Goal: Information Seeking & Learning: Learn about a topic

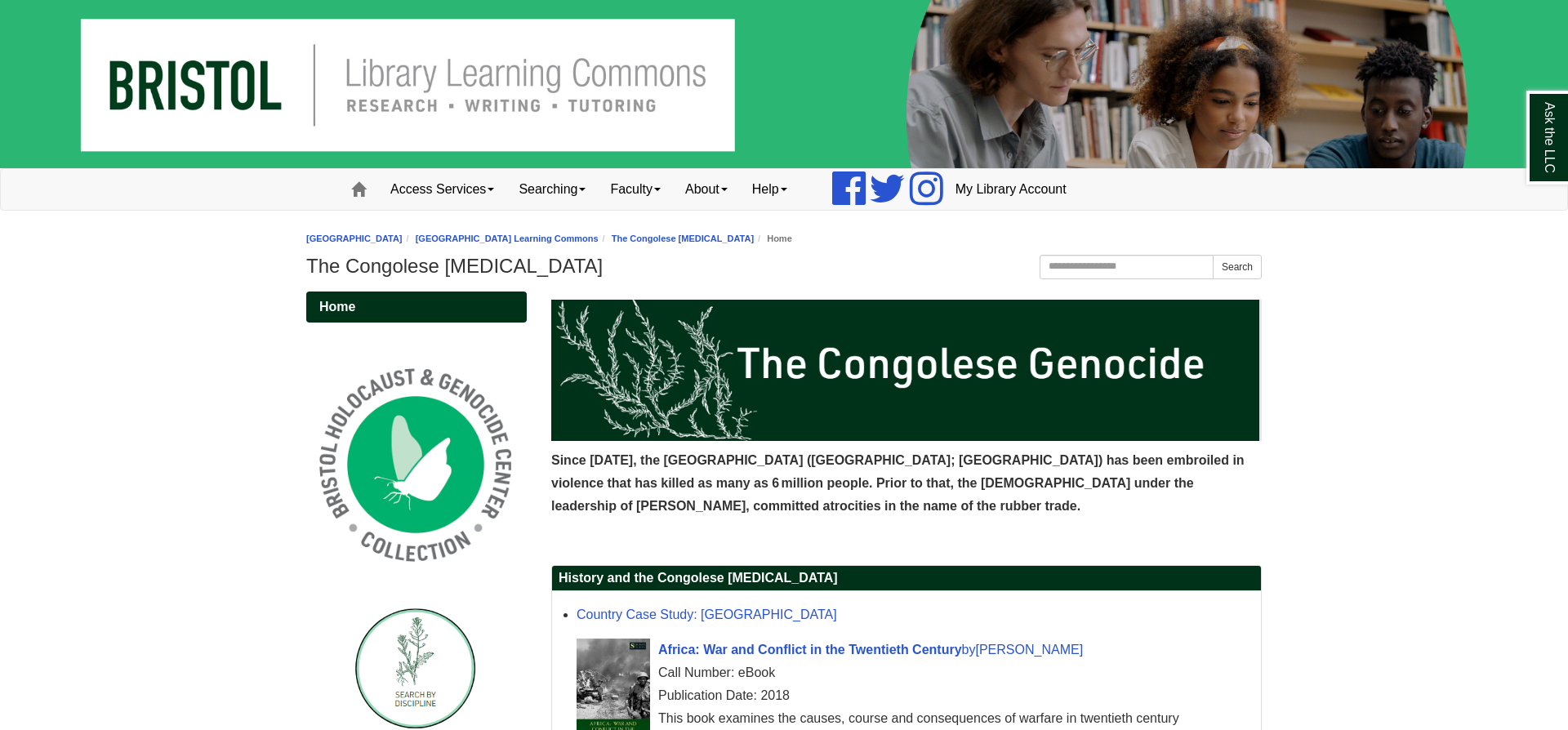
scroll to position [176, 0]
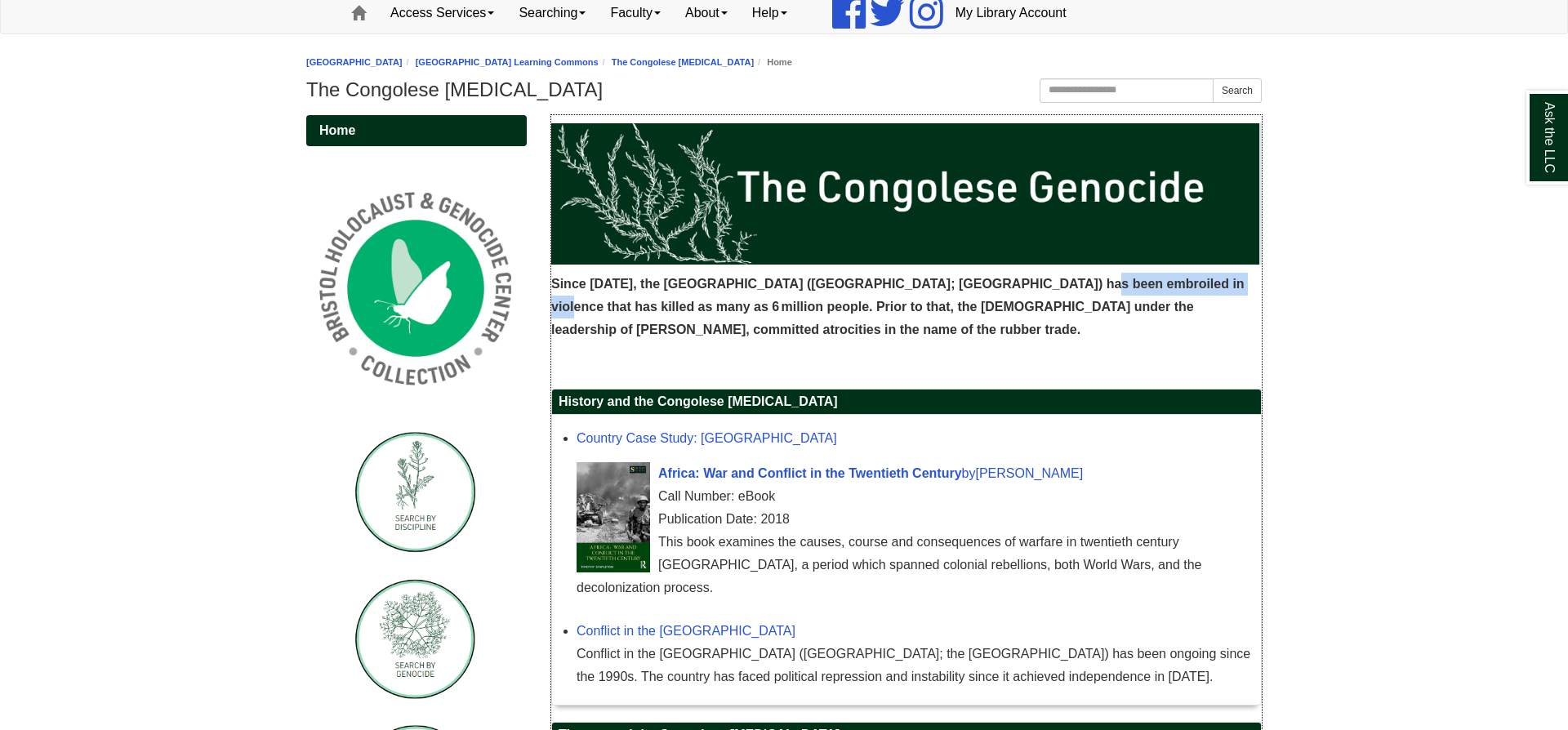
drag, startPoint x: 1079, startPoint y: 286, endPoint x: 1199, endPoint y: 293, distance: 120.2
click at [1199, 293] on p "Since [DATE], the [GEOGRAPHIC_DATA] ([GEOGRAPHIC_DATA]; [GEOGRAPHIC_DATA]) has …" at bounding box center [906, 307] width 710 height 69
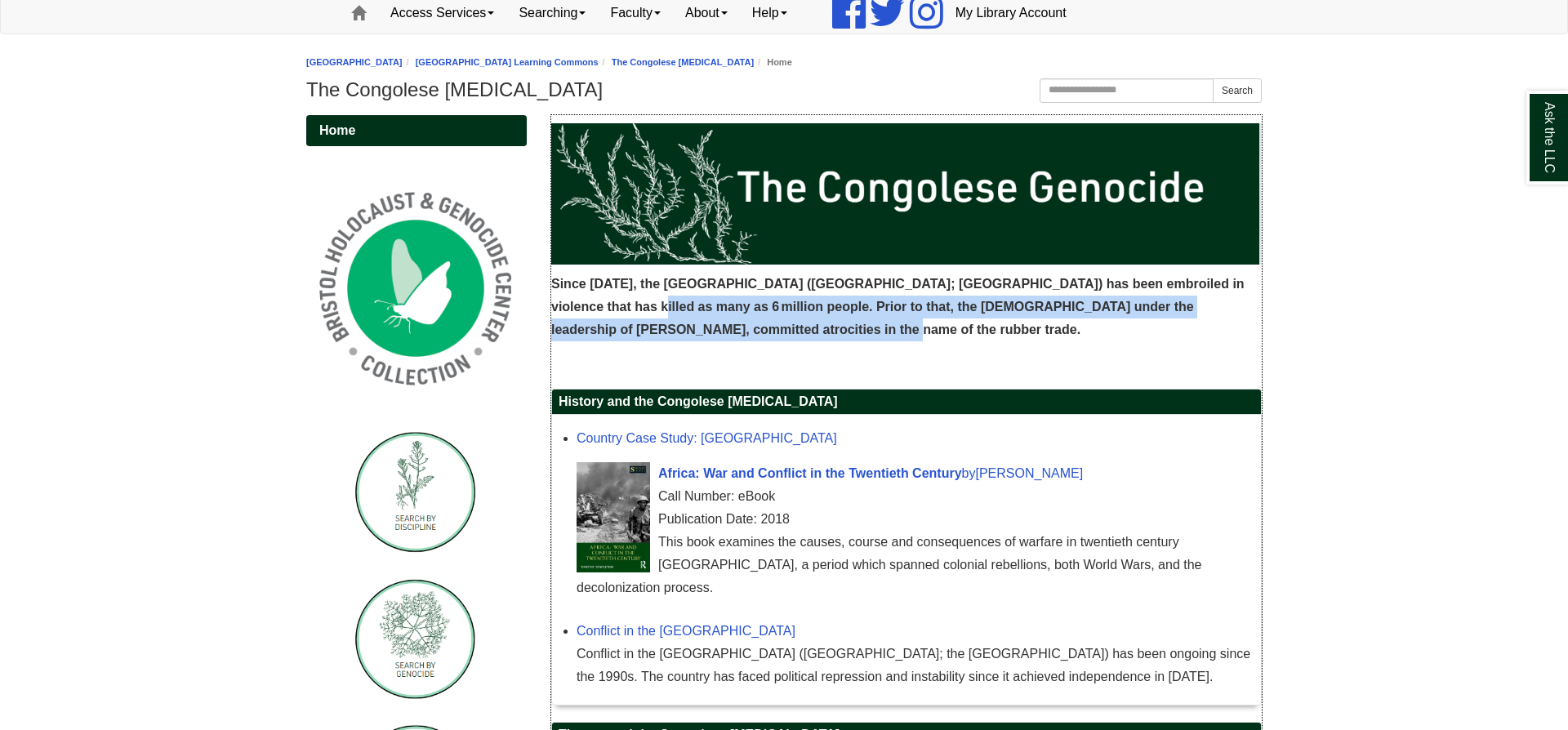
drag, startPoint x: 606, startPoint y: 306, endPoint x: 803, endPoint y: 327, distance: 198.1
click at [803, 327] on p "Since [DATE], the [GEOGRAPHIC_DATA] ([GEOGRAPHIC_DATA]; [GEOGRAPHIC_DATA]) has …" at bounding box center [906, 307] width 710 height 69
click at [795, 310] on span "Since [DATE], the [GEOGRAPHIC_DATA] ([GEOGRAPHIC_DATA]; [GEOGRAPHIC_DATA]) has …" at bounding box center [897, 307] width 693 height 60
drag, startPoint x: 795, startPoint y: 310, endPoint x: 943, endPoint y: 327, distance: 149.0
click at [940, 327] on p "Since [DATE], the [GEOGRAPHIC_DATA] ([GEOGRAPHIC_DATA]; [GEOGRAPHIC_DATA]) has …" at bounding box center [906, 307] width 710 height 69
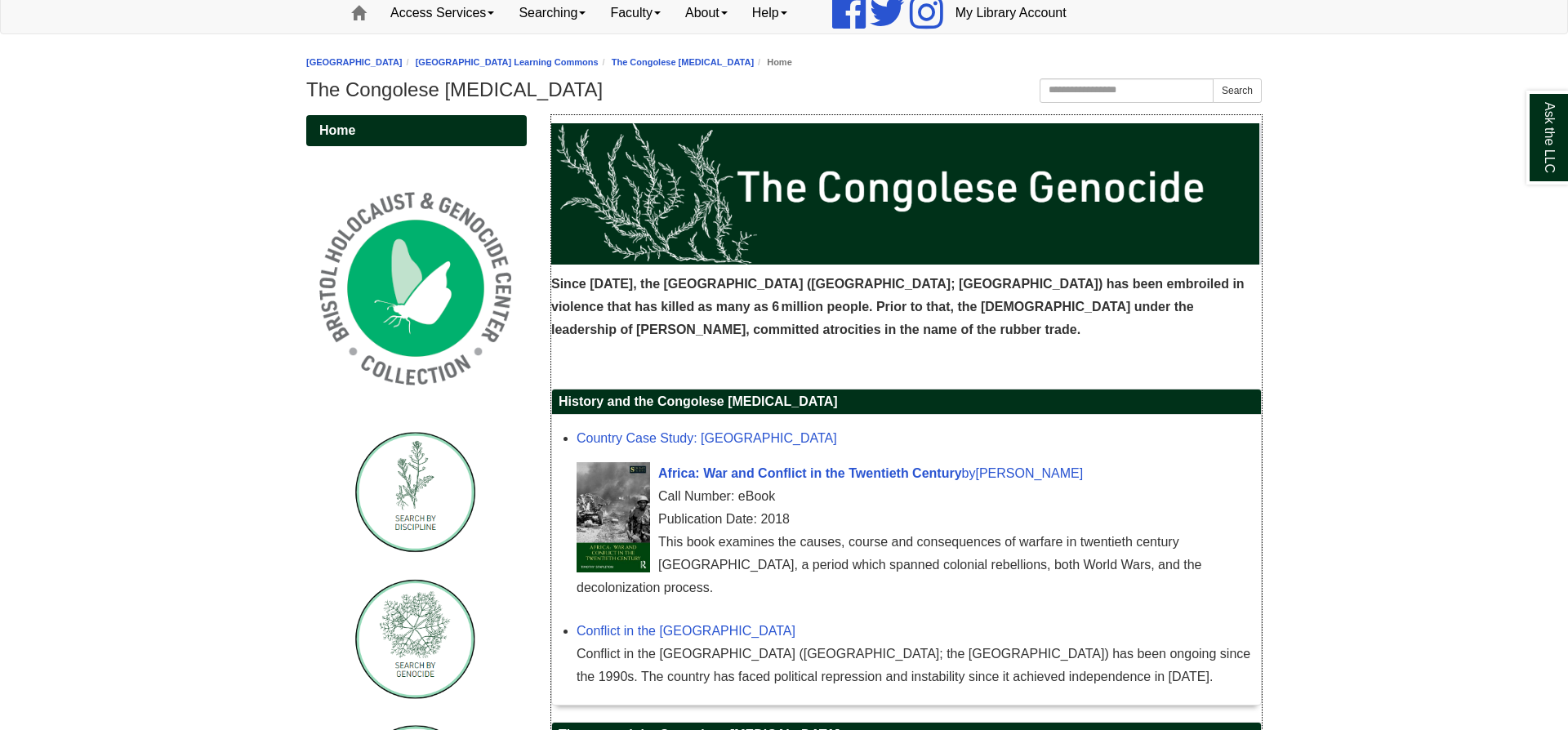
click at [943, 327] on p "Since [DATE], the [GEOGRAPHIC_DATA] ([GEOGRAPHIC_DATA]; [GEOGRAPHIC_DATA]) has …" at bounding box center [906, 307] width 710 height 69
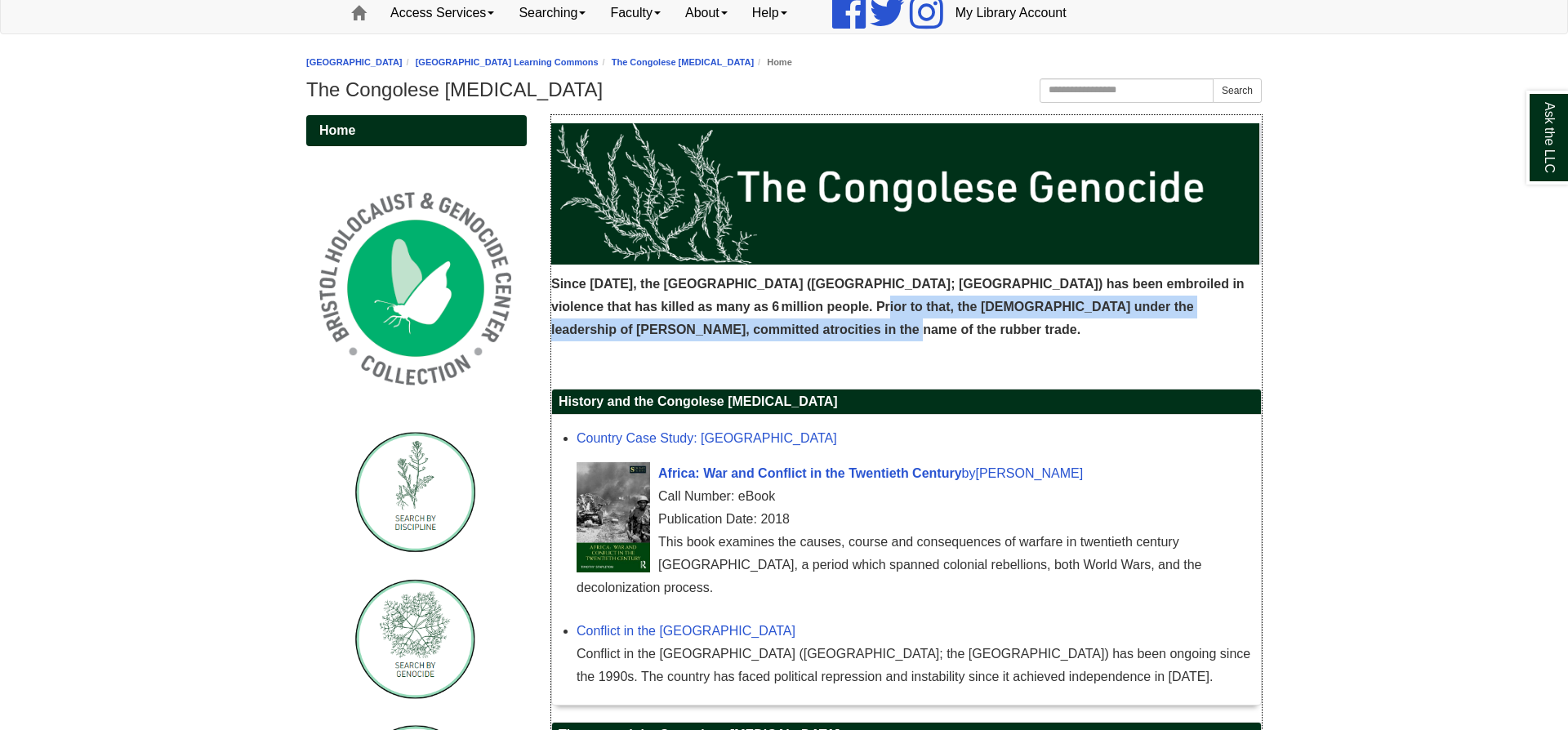
drag, startPoint x: 943, startPoint y: 327, endPoint x: 830, endPoint y: 302, distance: 115.7
click at [830, 302] on p "Since [DATE], the [GEOGRAPHIC_DATA] ([GEOGRAPHIC_DATA]; [GEOGRAPHIC_DATA]) has …" at bounding box center [906, 307] width 710 height 69
click at [830, 302] on span "Since [DATE], the [GEOGRAPHIC_DATA] ([GEOGRAPHIC_DATA]; [GEOGRAPHIC_DATA]) has …" at bounding box center [897, 307] width 693 height 60
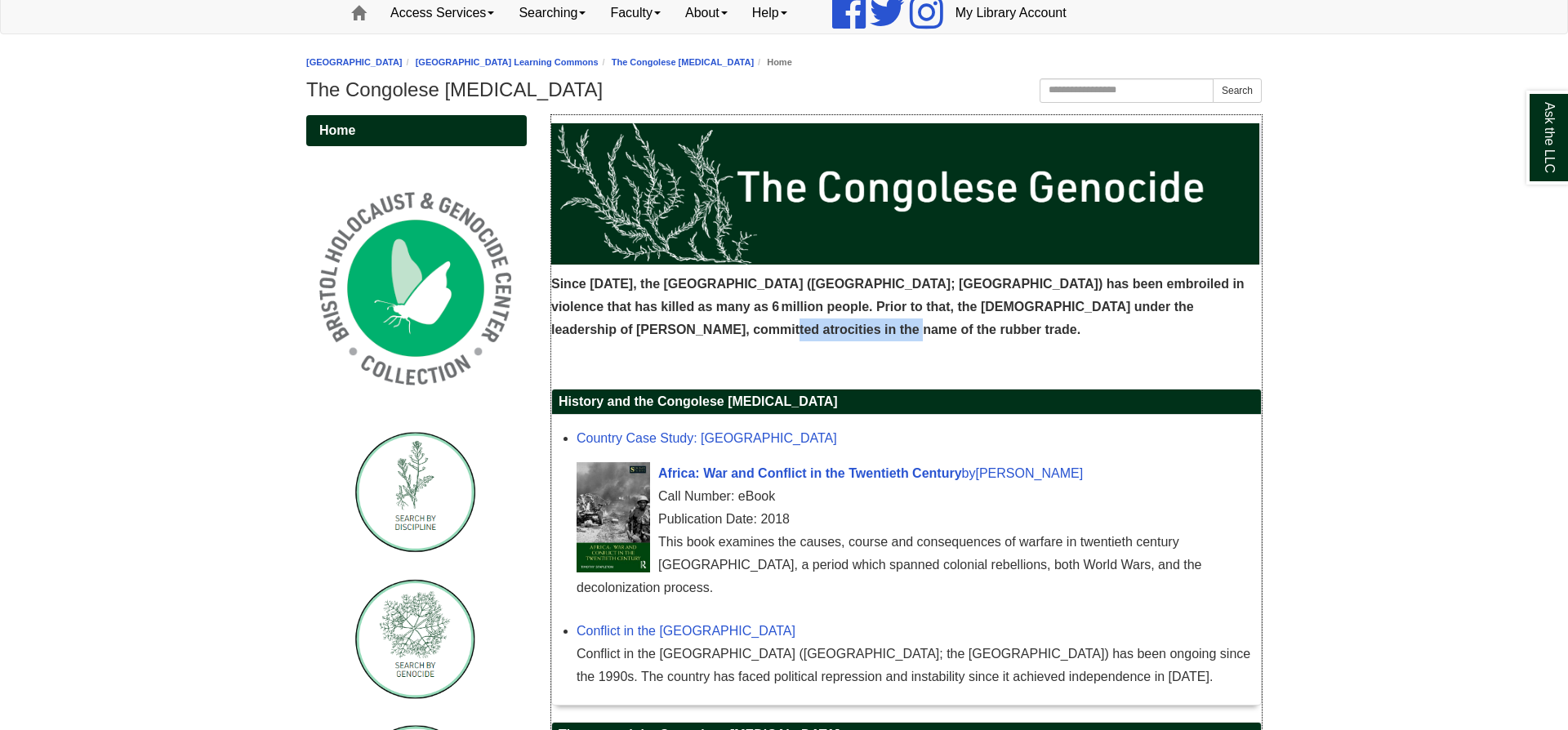
drag, startPoint x: 634, startPoint y: 328, endPoint x: 810, endPoint y: 334, distance: 176.1
click at [808, 334] on p "Since [DATE], the [GEOGRAPHIC_DATA] ([GEOGRAPHIC_DATA]; [GEOGRAPHIC_DATA]) has …" at bounding box center [906, 307] width 710 height 69
click at [812, 334] on p "Since [DATE], the [GEOGRAPHIC_DATA] ([GEOGRAPHIC_DATA]; [GEOGRAPHIC_DATA]) has …" at bounding box center [906, 307] width 710 height 69
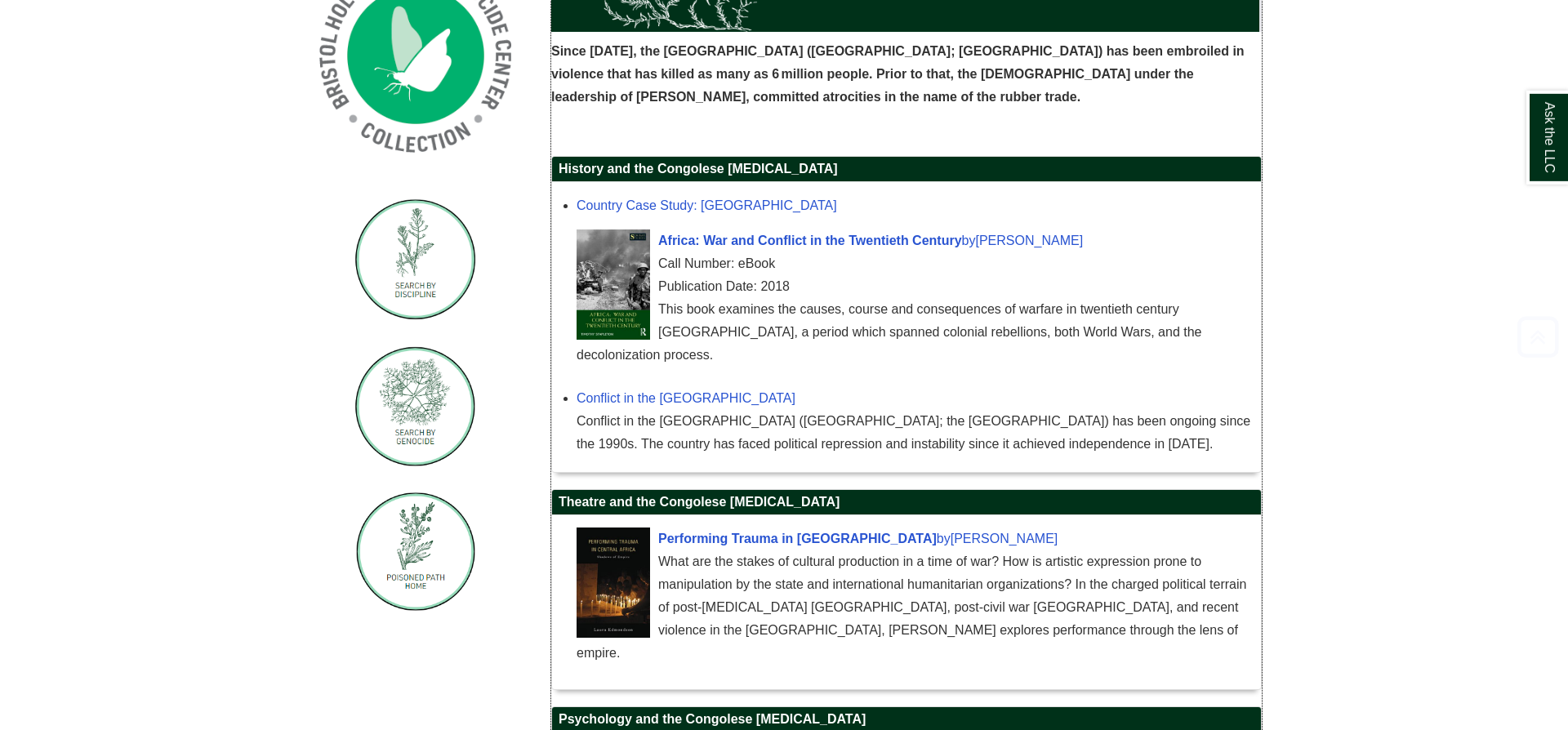
scroll to position [441, 0]
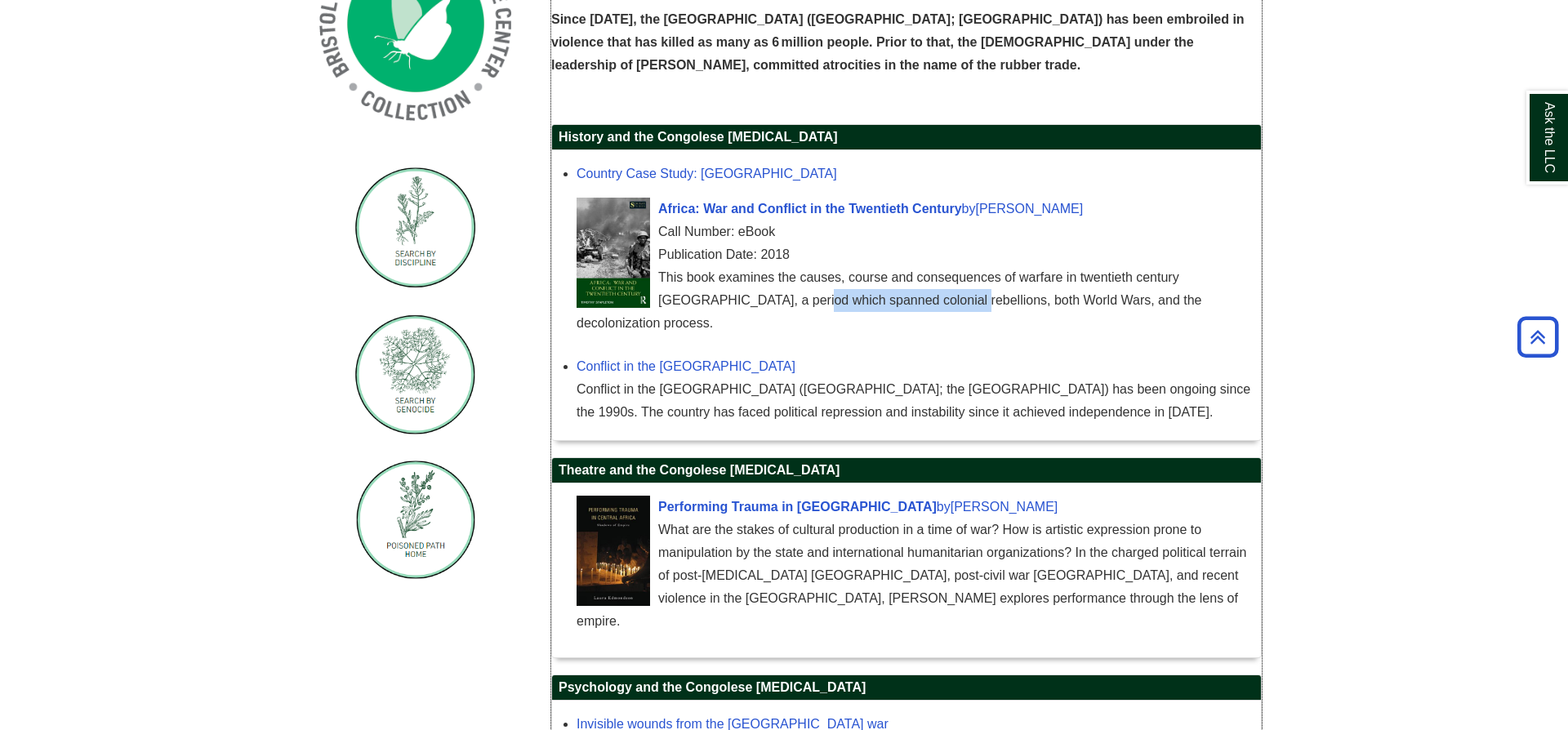
drag, startPoint x: 879, startPoint y: 304, endPoint x: 899, endPoint y: 305, distance: 20.0
click at [898, 305] on div "This book examines the causes, course and consequences of warfare in twentieth …" at bounding box center [915, 301] width 676 height 69
click at [899, 305] on div "This book examines the causes, course and consequences of warfare in twentieth …" at bounding box center [915, 301] width 676 height 69
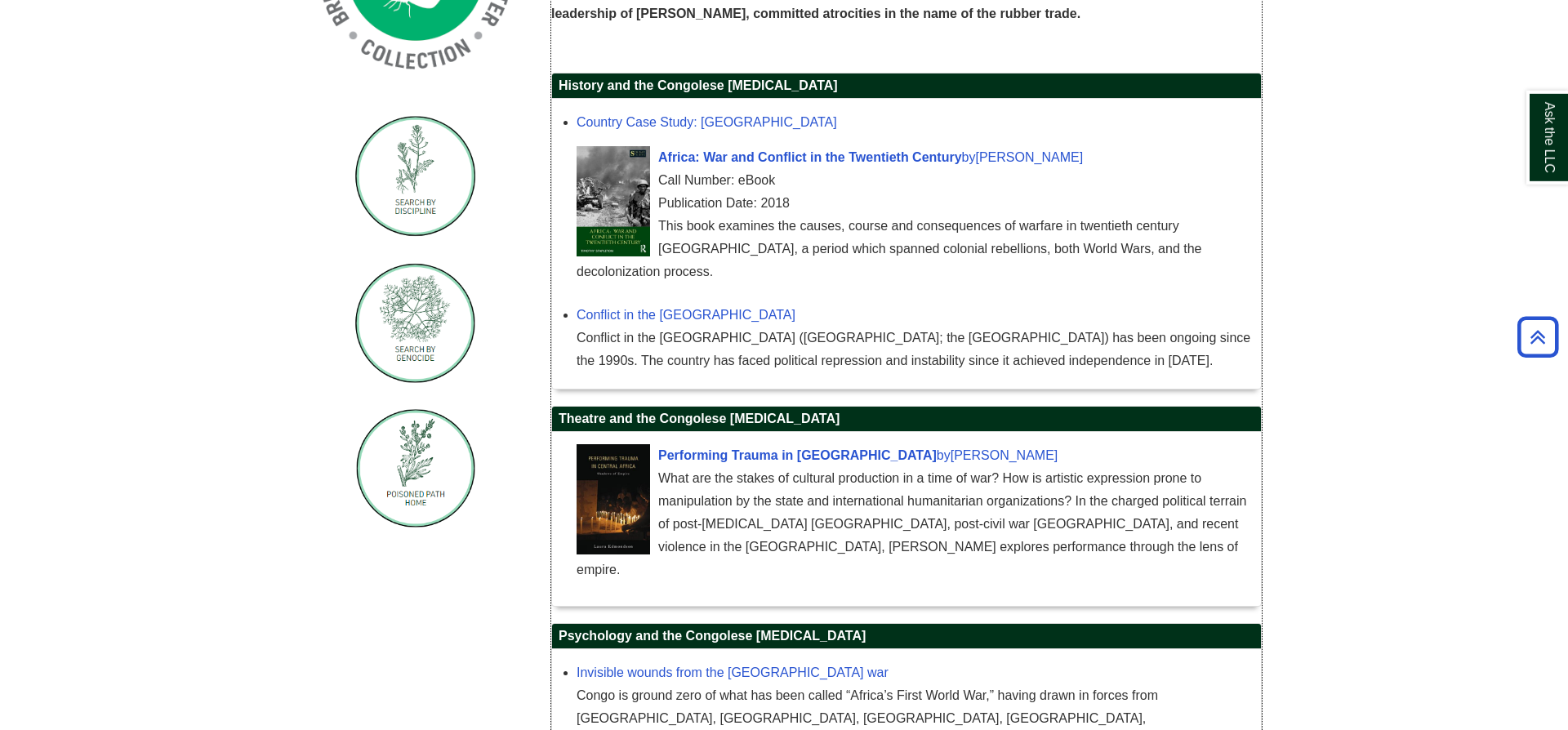
scroll to position [570, 0]
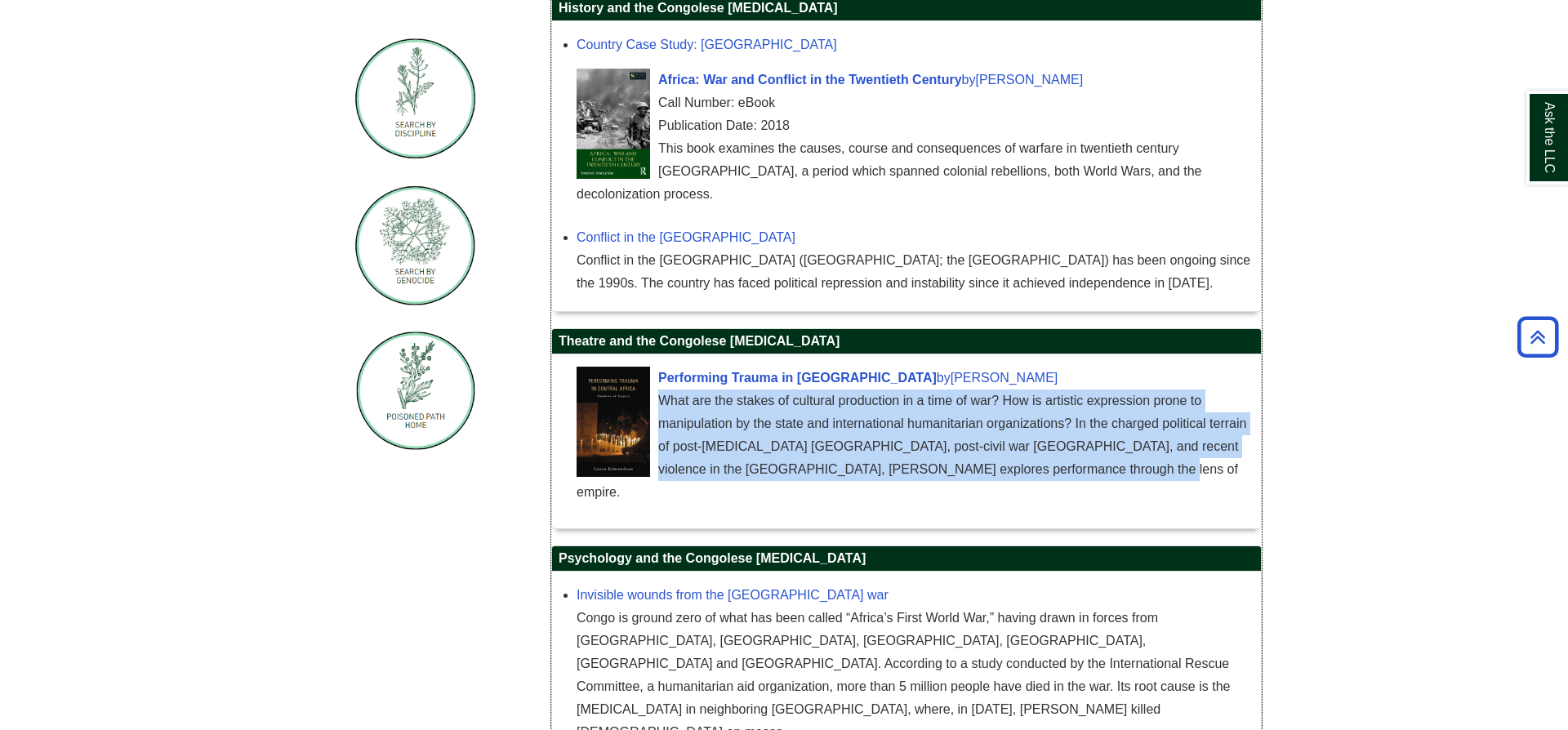
drag, startPoint x: 662, startPoint y: 384, endPoint x: 1141, endPoint y: 461, distance: 485.1
click at [1141, 461] on div "Performing Trauma in [GEOGRAPHIC_DATA] by [PERSON_NAME] What are the stakes of …" at bounding box center [915, 439] width 676 height 146
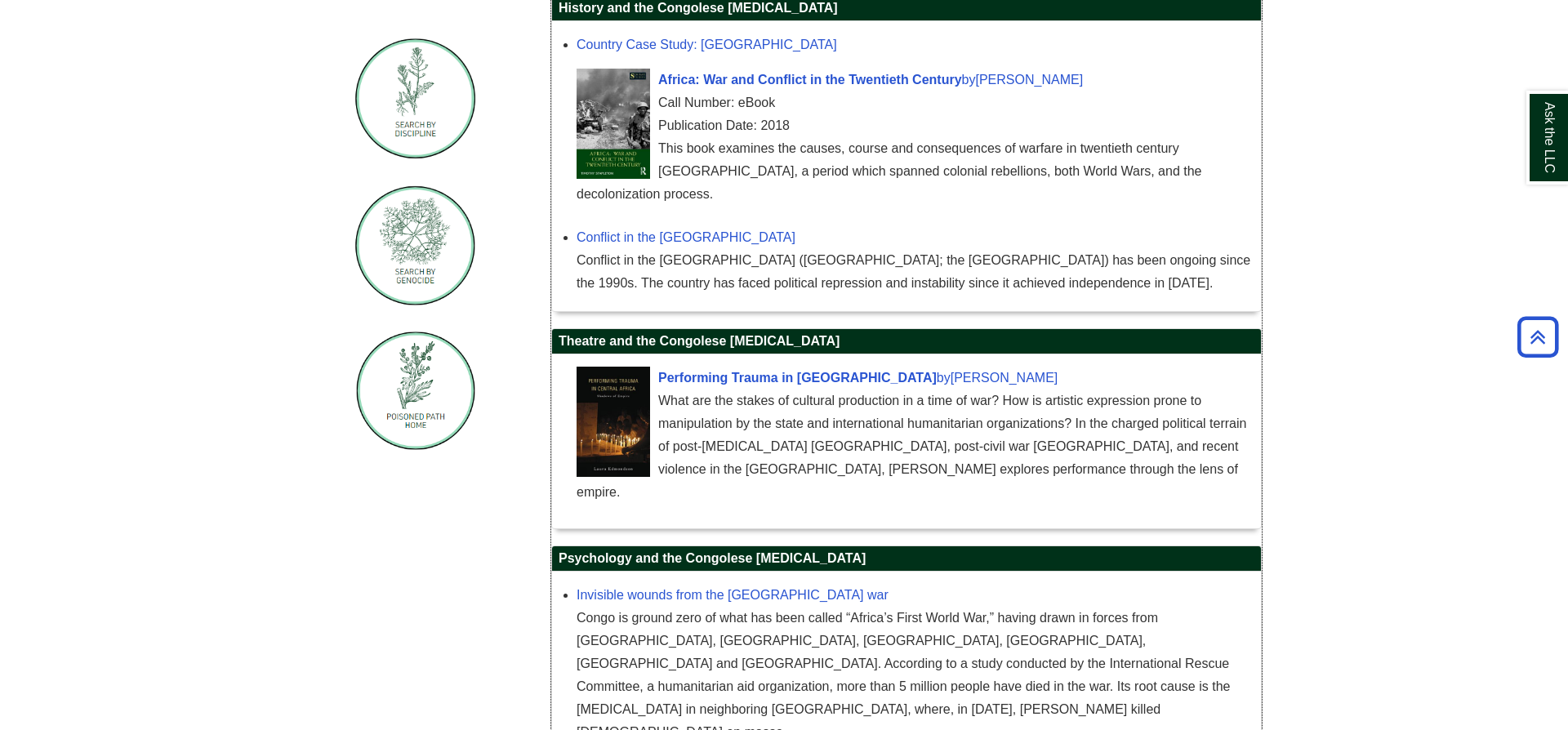
click at [1141, 461] on div "Performing Trauma in [GEOGRAPHIC_DATA] by [PERSON_NAME] What are the stakes of …" at bounding box center [915, 439] width 676 height 146
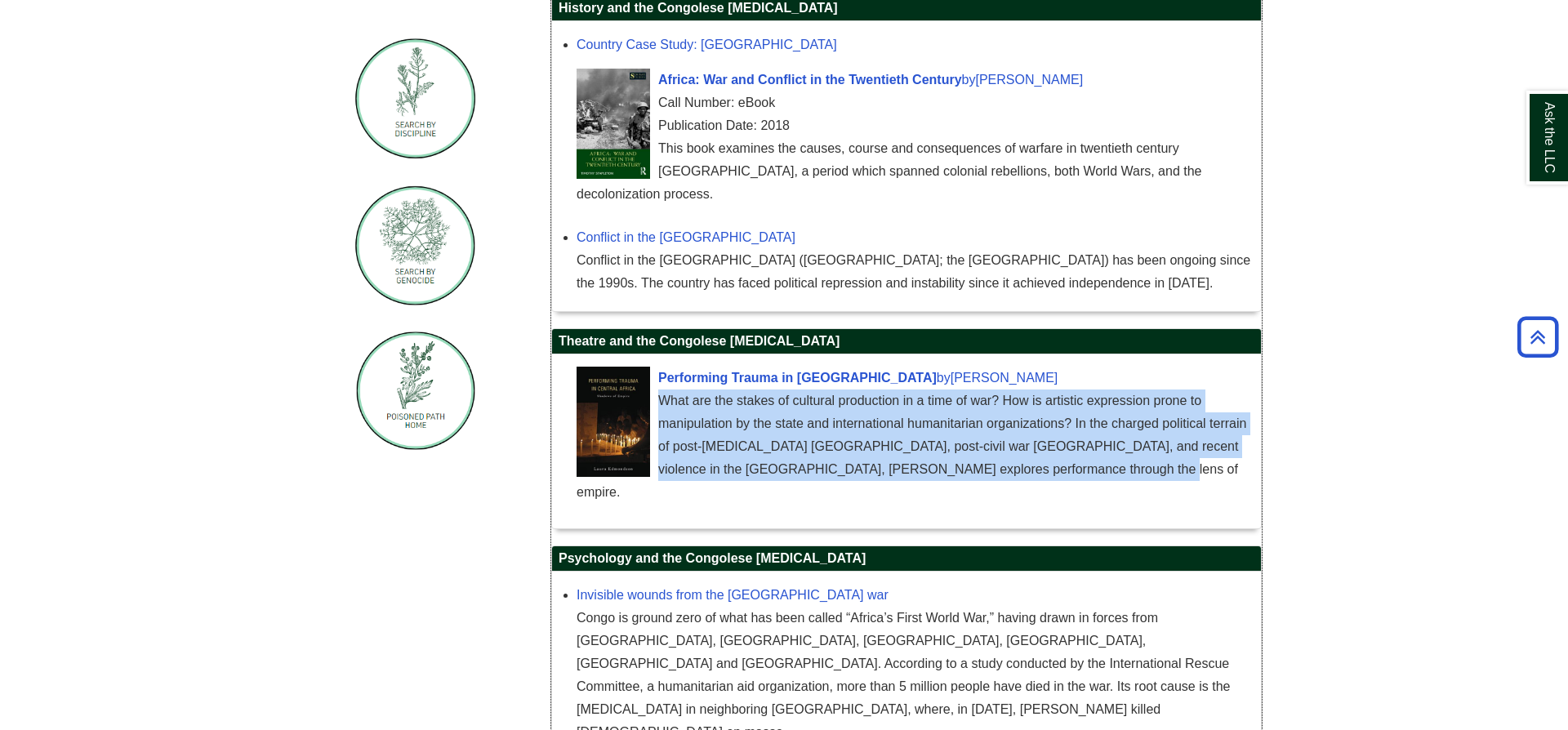
drag, startPoint x: 1127, startPoint y: 456, endPoint x: 664, endPoint y: 378, distance: 469.5
click at [664, 390] on div "What are the stakes of cultural production in a time of war? How is artistic ex…" at bounding box center [915, 447] width 676 height 115
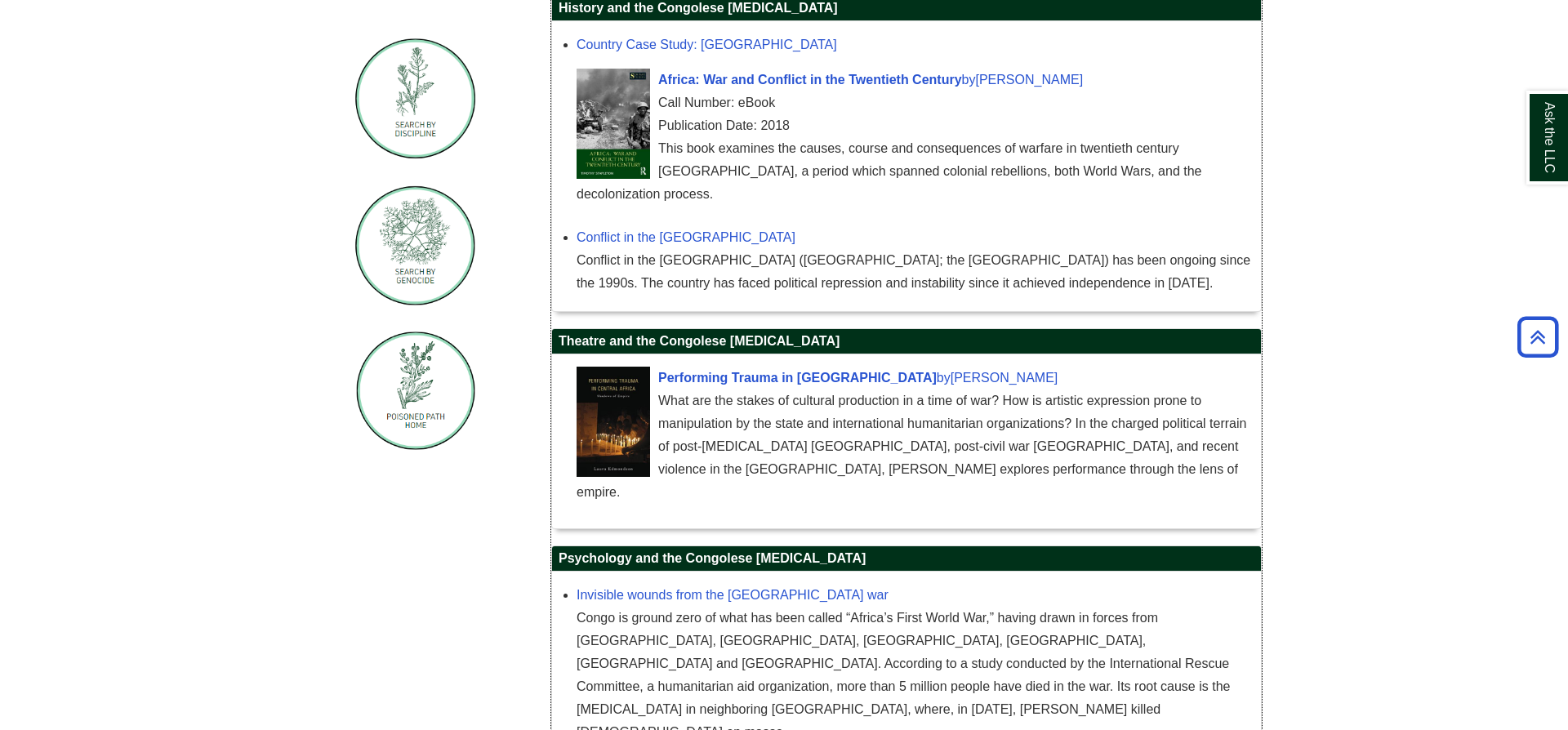
click at [664, 390] on div "What are the stakes of cultural production in a time of war? How is artistic ex…" at bounding box center [915, 447] width 676 height 115
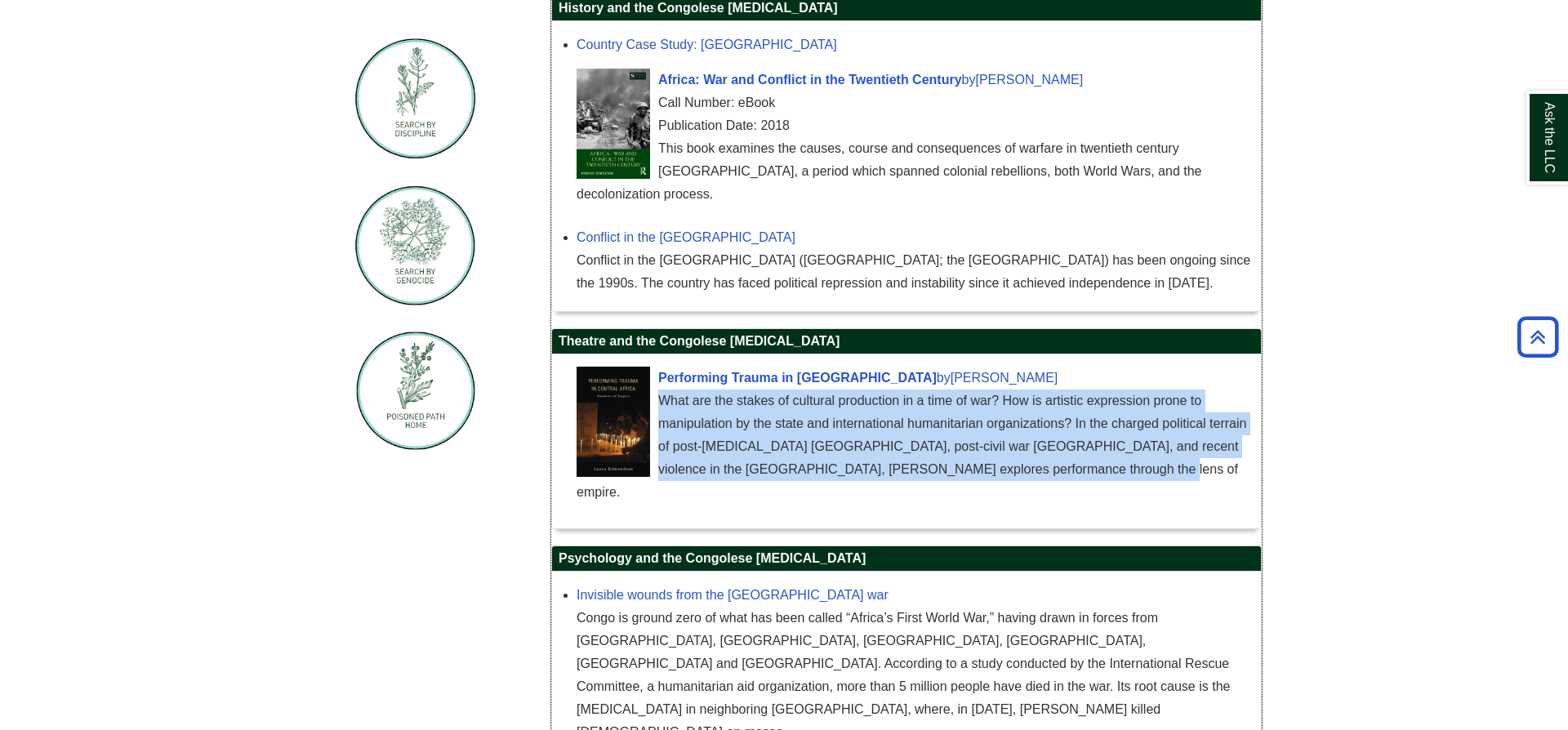
drag, startPoint x: 664, startPoint y: 378, endPoint x: 1121, endPoint y: 452, distance: 463.0
click at [1121, 452] on div "What are the stakes of cultural production in a time of war? How is artistic ex…" at bounding box center [915, 447] width 676 height 115
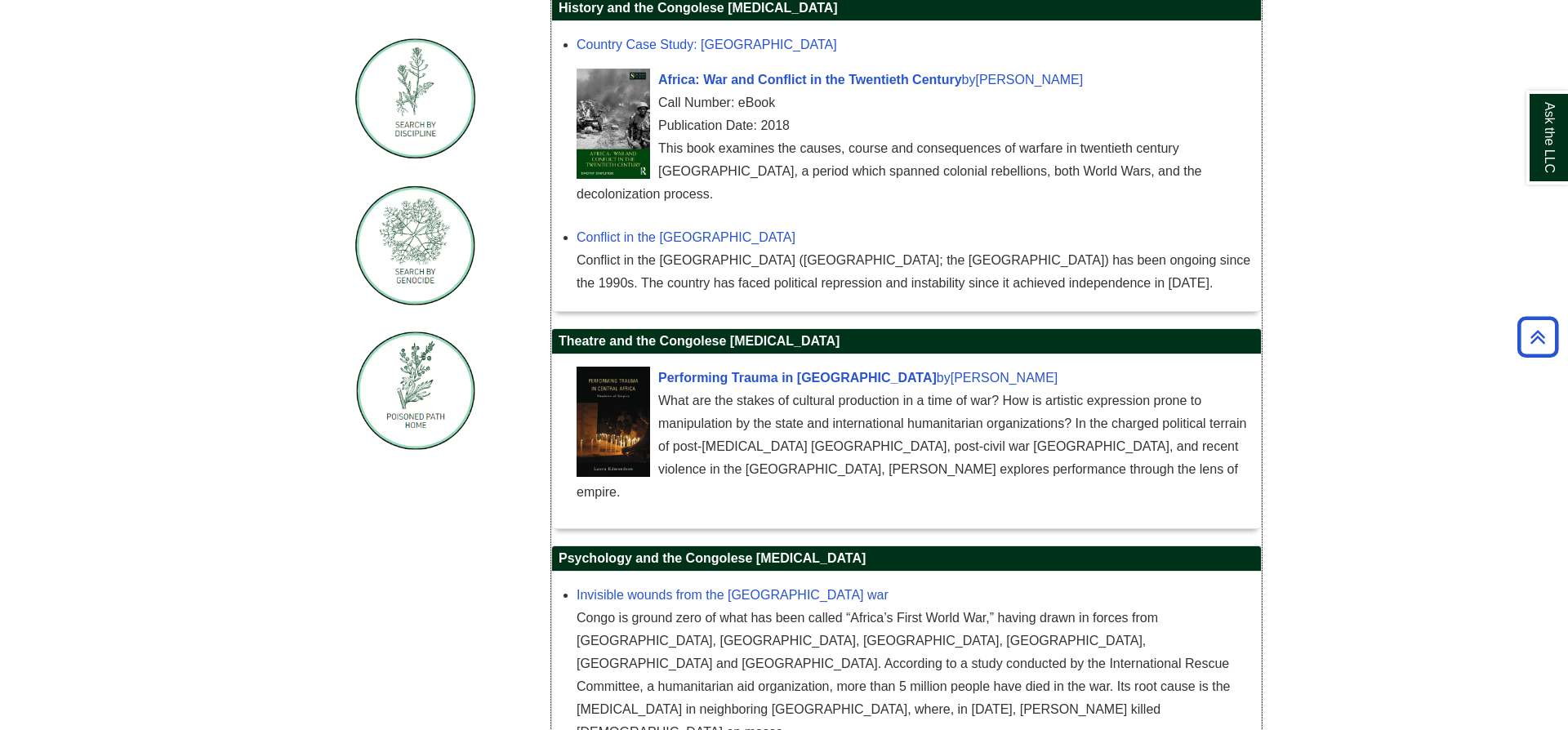
click at [1121, 452] on div "What are the stakes of cultural production in a time of war? How is artistic ex…" at bounding box center [915, 447] width 676 height 115
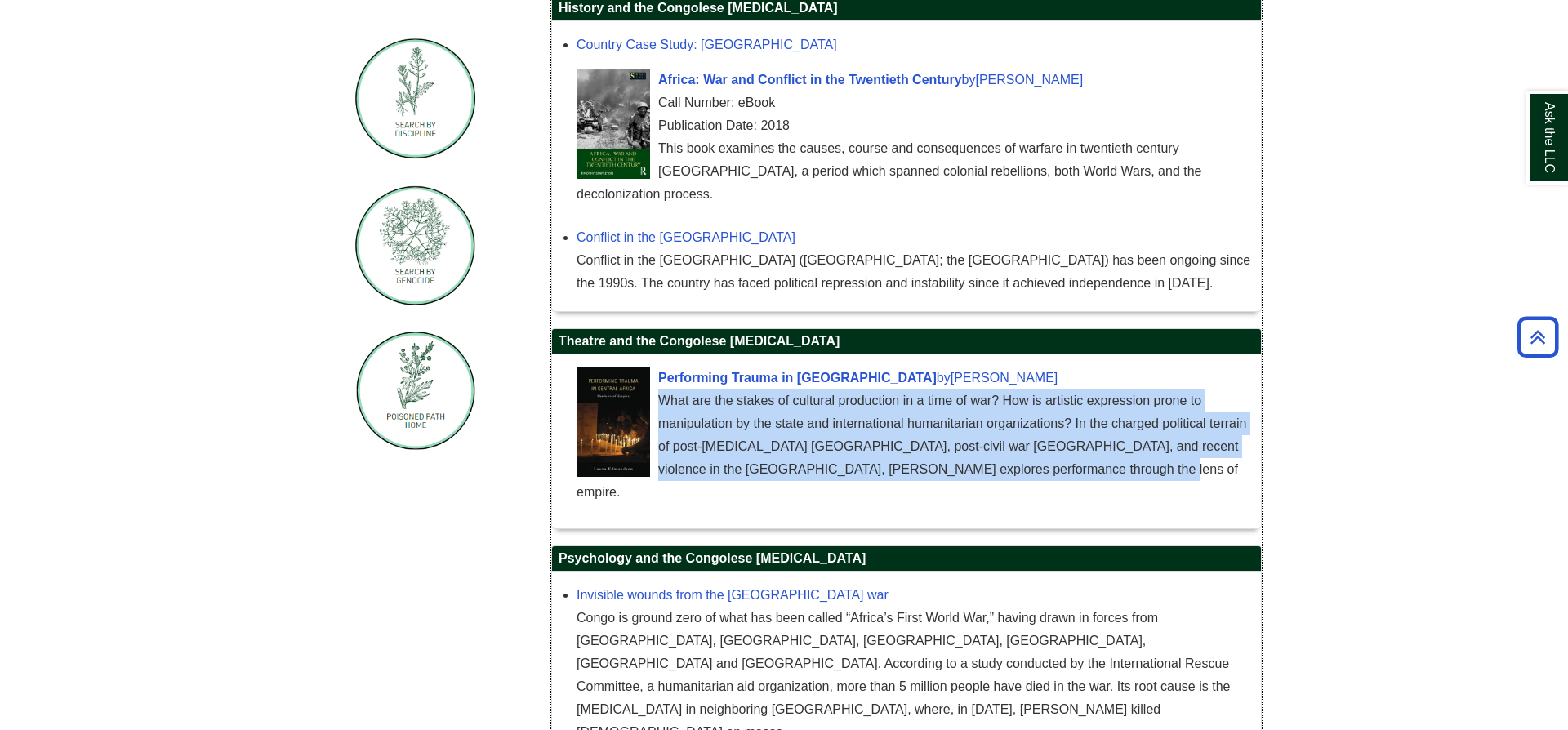
drag, startPoint x: 1121, startPoint y: 452, endPoint x: 669, endPoint y: 380, distance: 457.7
click at [669, 390] on div "What are the stakes of cultural production in a time of war? How is artistic ex…" at bounding box center [915, 447] width 676 height 115
click at [668, 390] on div "What are the stakes of cultural production in a time of war? How is artistic ex…" at bounding box center [915, 447] width 676 height 115
drag, startPoint x: 663, startPoint y: 383, endPoint x: 1122, endPoint y: 455, distance: 464.6
click at [1122, 455] on div "What are the stakes of cultural production in a time of war? How is artistic ex…" at bounding box center [915, 447] width 676 height 115
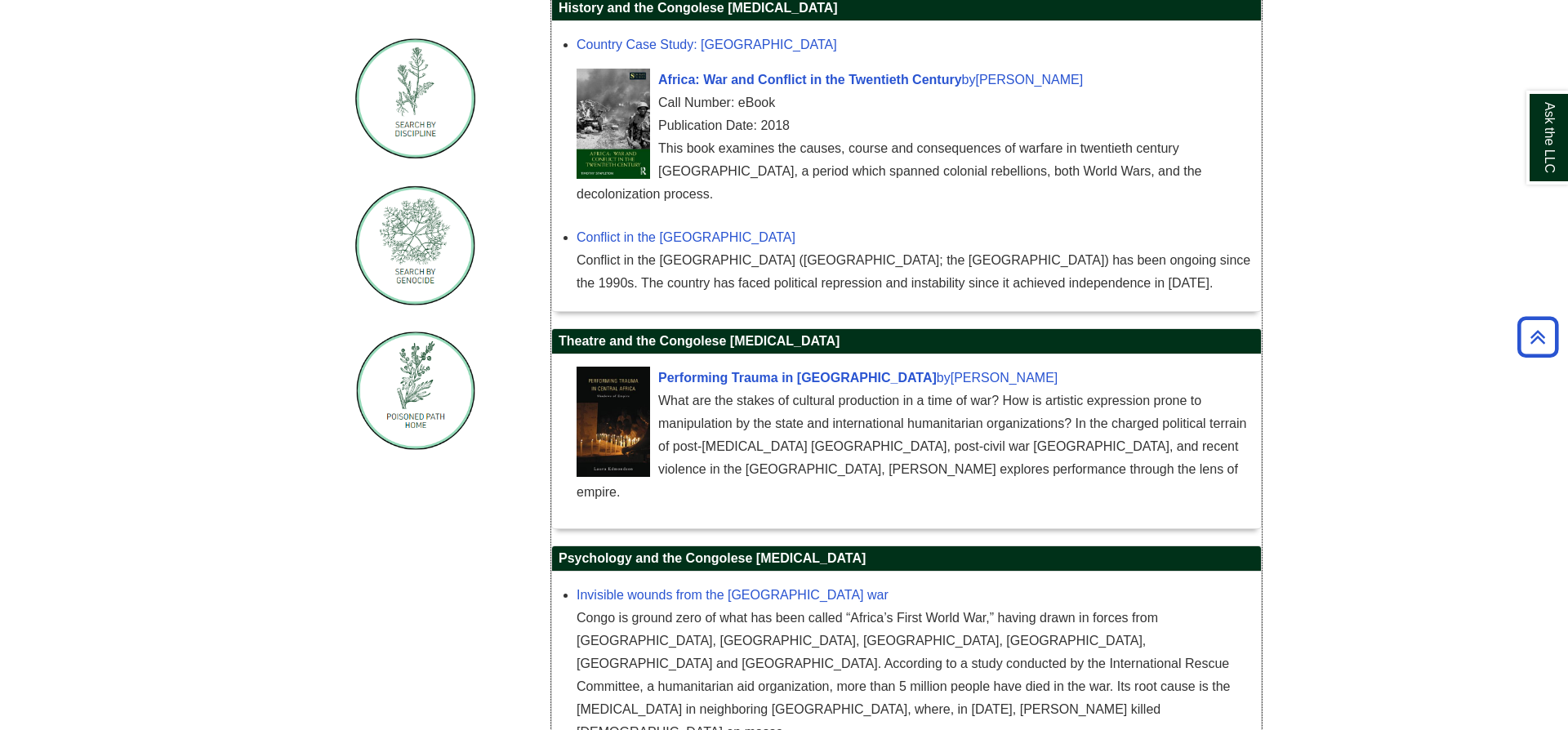
click at [1122, 455] on div "What are the stakes of cultural production in a time of war? How is artistic ex…" at bounding box center [915, 447] width 676 height 115
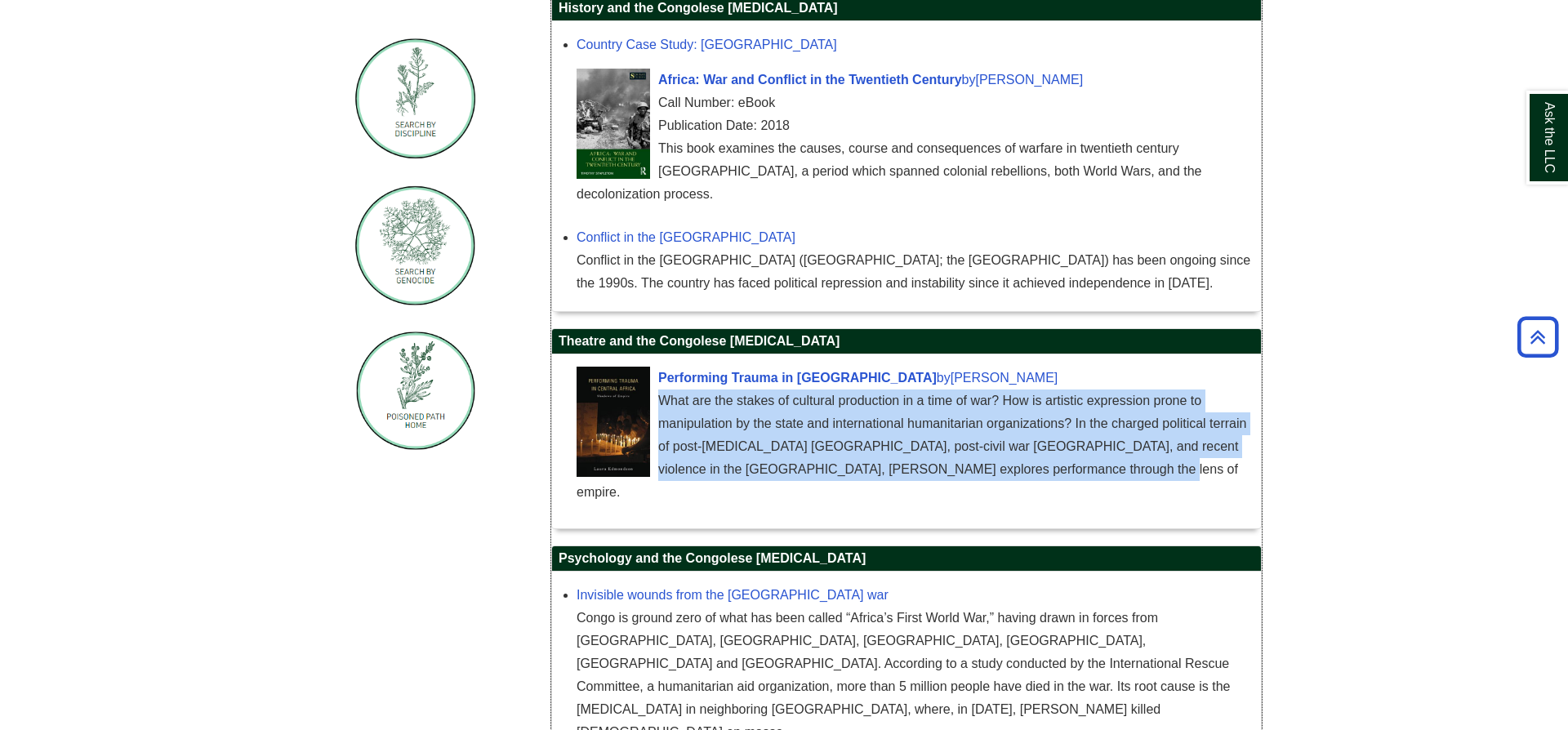
drag, startPoint x: 996, startPoint y: 429, endPoint x: 663, endPoint y: 380, distance: 336.6
click at [663, 390] on div "What are the stakes of cultural production in a time of war? How is artistic ex…" at bounding box center [915, 447] width 676 height 115
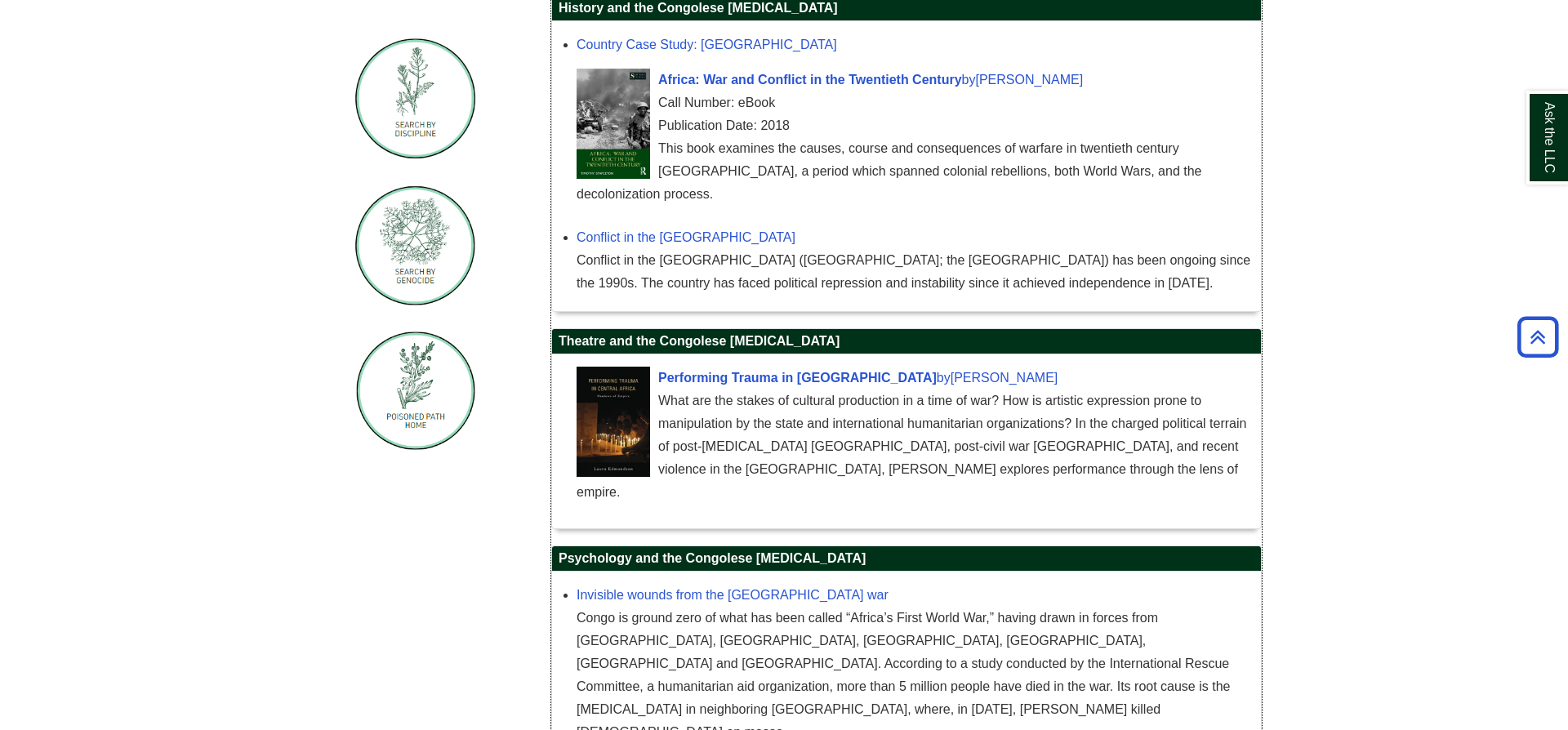
click at [662, 390] on div "What are the stakes of cultural production in a time of war? How is artistic ex…" at bounding box center [915, 447] width 676 height 115
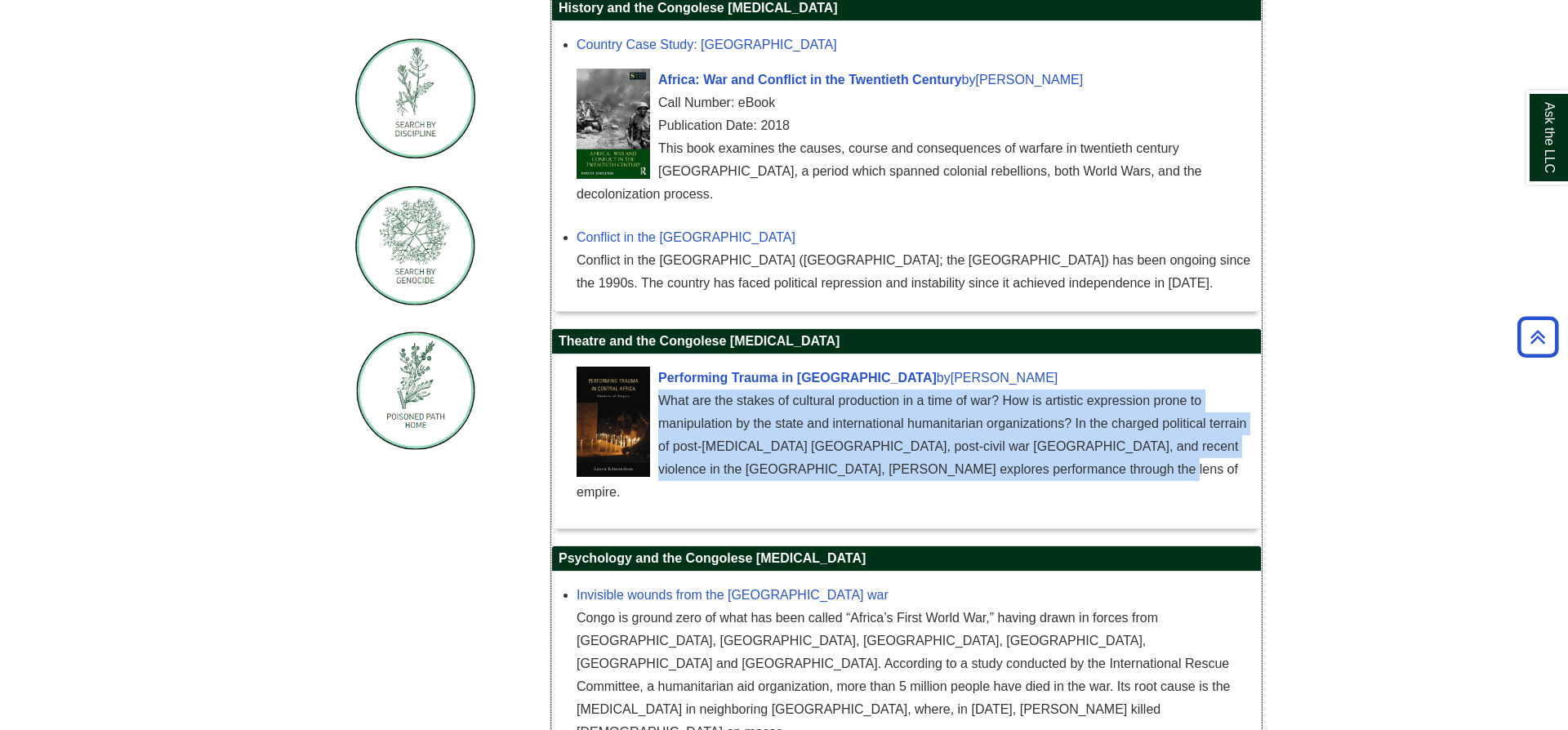
drag, startPoint x: 662, startPoint y: 380, endPoint x: 1117, endPoint y: 449, distance: 460.2
click at [1117, 449] on div "What are the stakes of cultural production in a time of war? How is artistic ex…" at bounding box center [915, 447] width 676 height 115
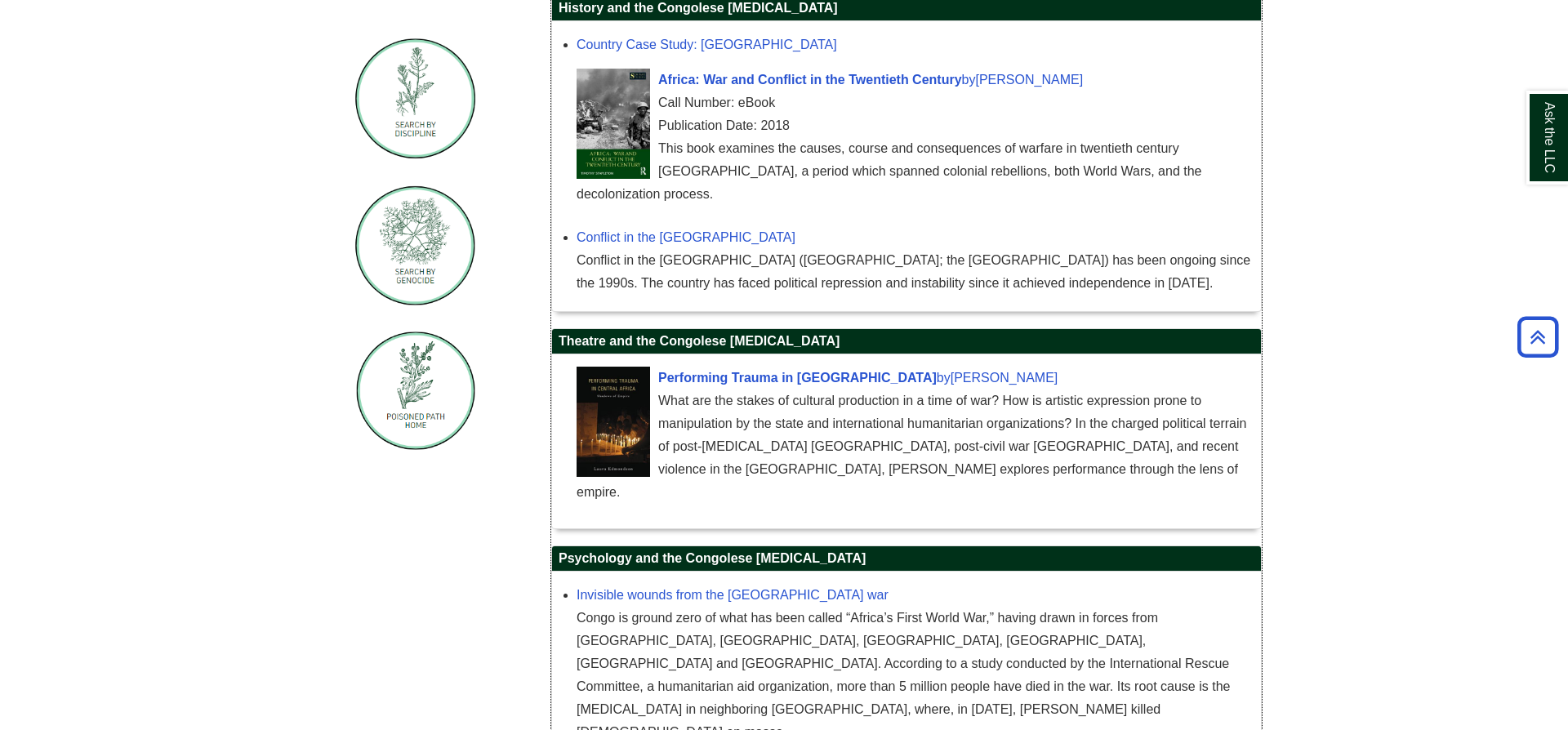
click at [1117, 449] on div "What are the stakes of cultural production in a time of war? How is artistic ex…" at bounding box center [915, 447] width 676 height 115
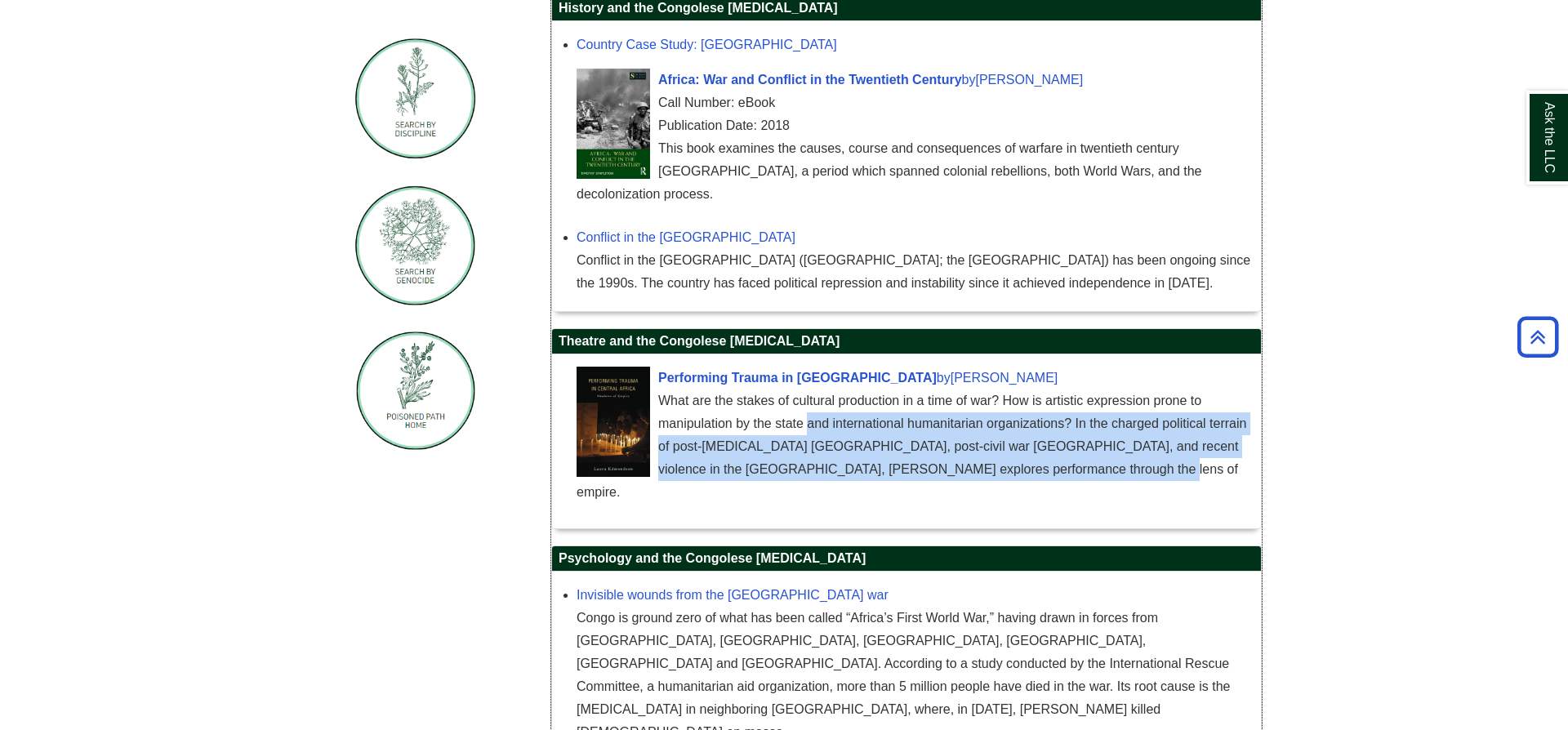
drag, startPoint x: 1117, startPoint y: 449, endPoint x: 815, endPoint y: 391, distance: 307.5
click at [815, 391] on div "What are the stakes of cultural production in a time of war? How is artistic ex…" at bounding box center [915, 447] width 676 height 115
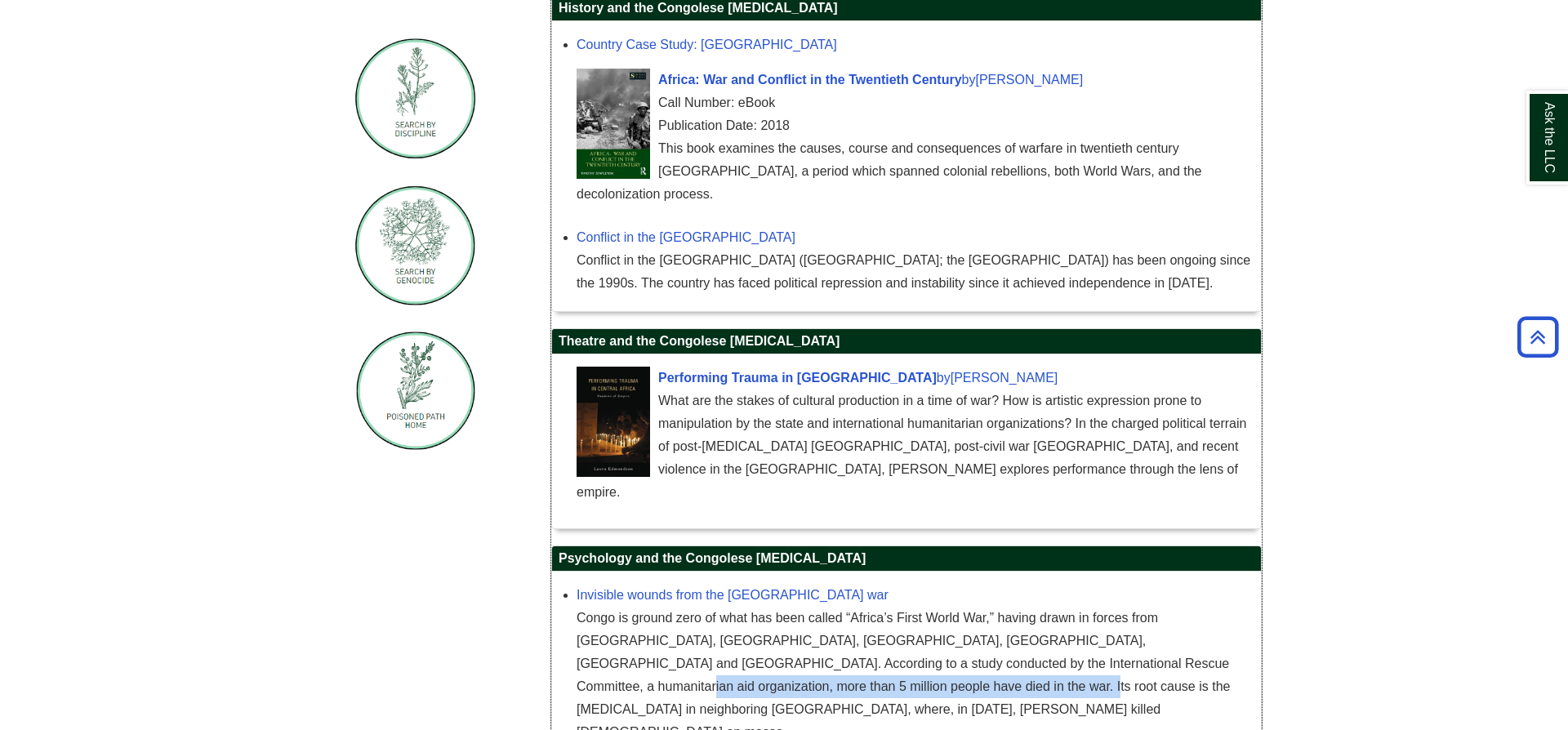
drag, startPoint x: 840, startPoint y: 634, endPoint x: 1067, endPoint y: 630, distance: 227.0
click at [1067, 630] on div "Congo is ground zero of what has been called “Africa’s First World War,” having…" at bounding box center [915, 675] width 676 height 137
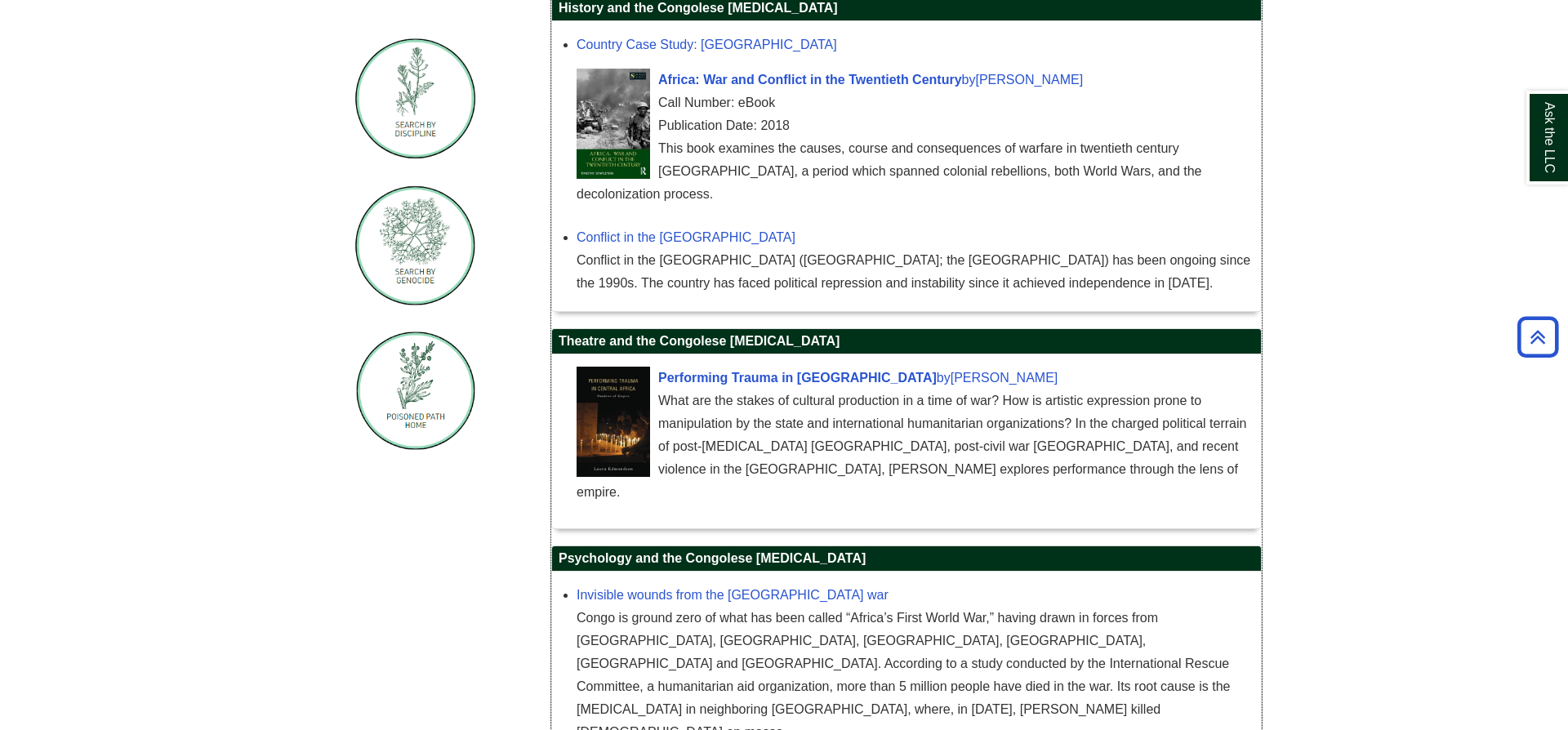
click at [1005, 607] on div "Congo is ground zero of what has been called “Africa’s First World War,” having…" at bounding box center [915, 675] width 676 height 137
drag, startPoint x: 757, startPoint y: 426, endPoint x: 807, endPoint y: 423, distance: 50.1
click at [807, 423] on div "What are the stakes of cultural production in a time of war? How is artistic ex…" at bounding box center [915, 447] width 676 height 115
drag, startPoint x: 896, startPoint y: 425, endPoint x: 936, endPoint y: 423, distance: 40.0
click at [936, 423] on div "What are the stakes of cultural production in a time of war? How is artistic ex…" at bounding box center [915, 447] width 676 height 115
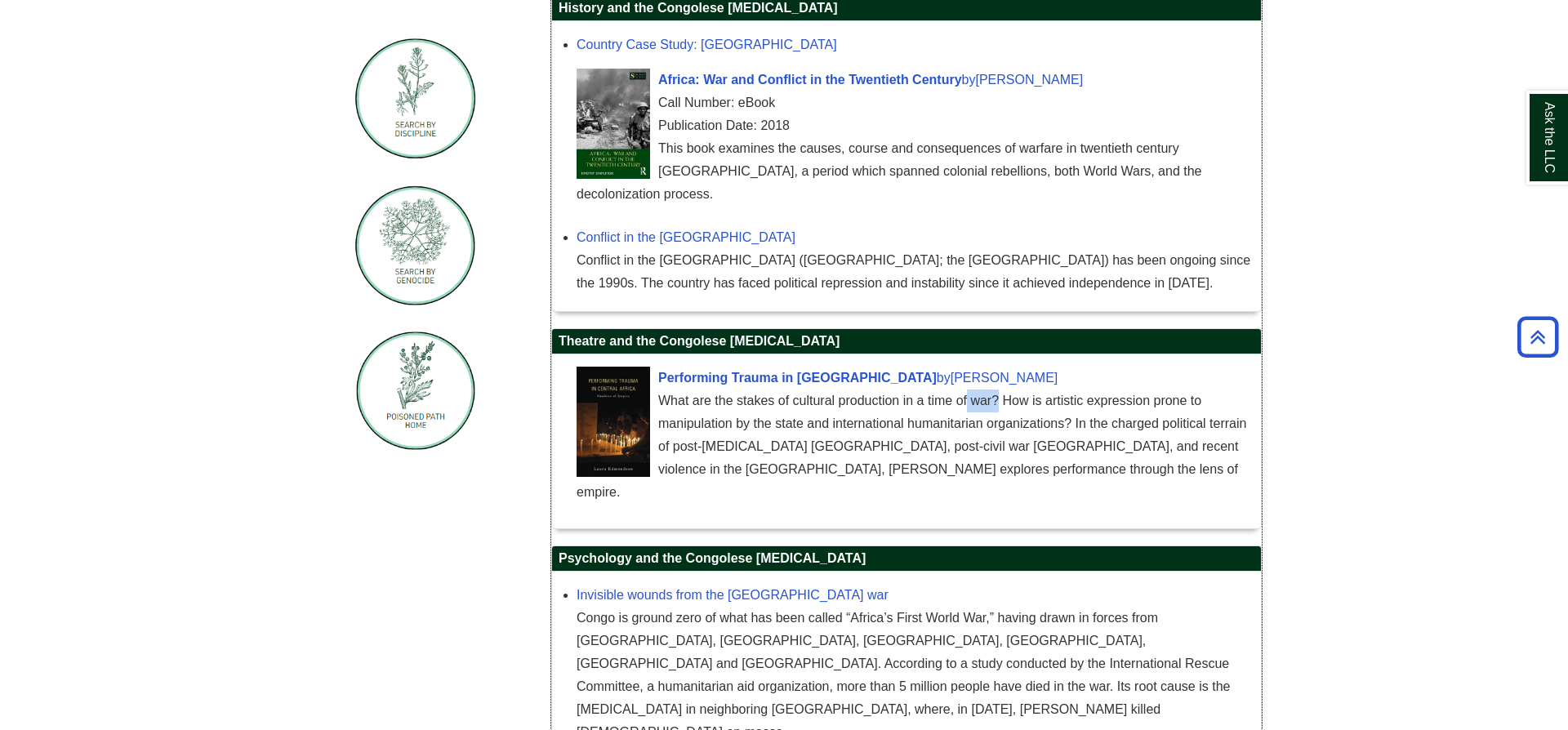
drag, startPoint x: 998, startPoint y: 381, endPoint x: 967, endPoint y: 378, distance: 31.1
click at [967, 390] on div "What are the stakes of cultural production in a time of war? How is artistic ex…" at bounding box center [915, 447] width 676 height 115
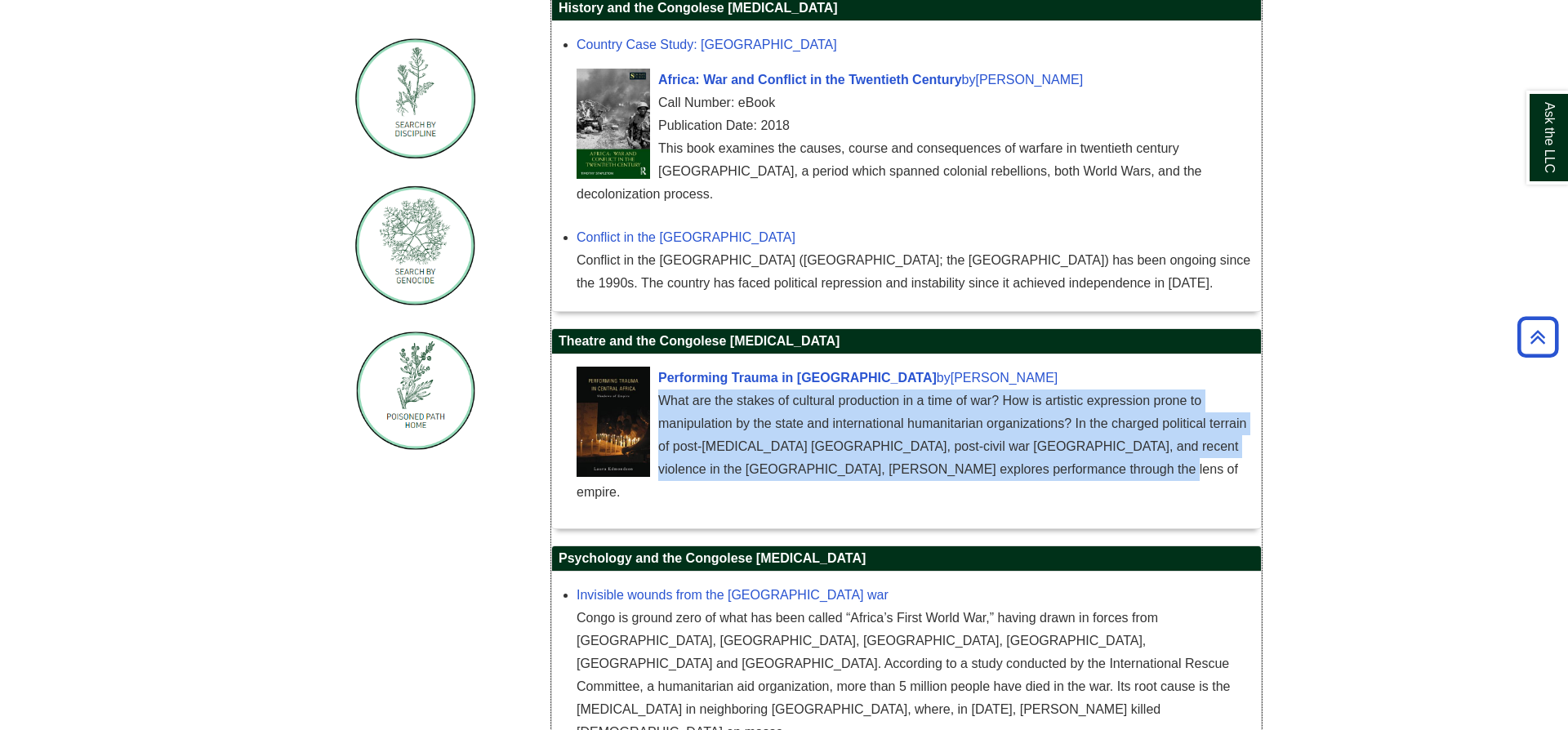
drag, startPoint x: 660, startPoint y: 380, endPoint x: 1139, endPoint y: 454, distance: 484.7
click at [1137, 454] on div "What are the stakes of cultural production in a time of war? How is artistic ex…" at bounding box center [915, 447] width 676 height 115
click at [1115, 424] on div "What are the stakes of cultural production in a time of war? How is artistic ex…" at bounding box center [915, 447] width 676 height 115
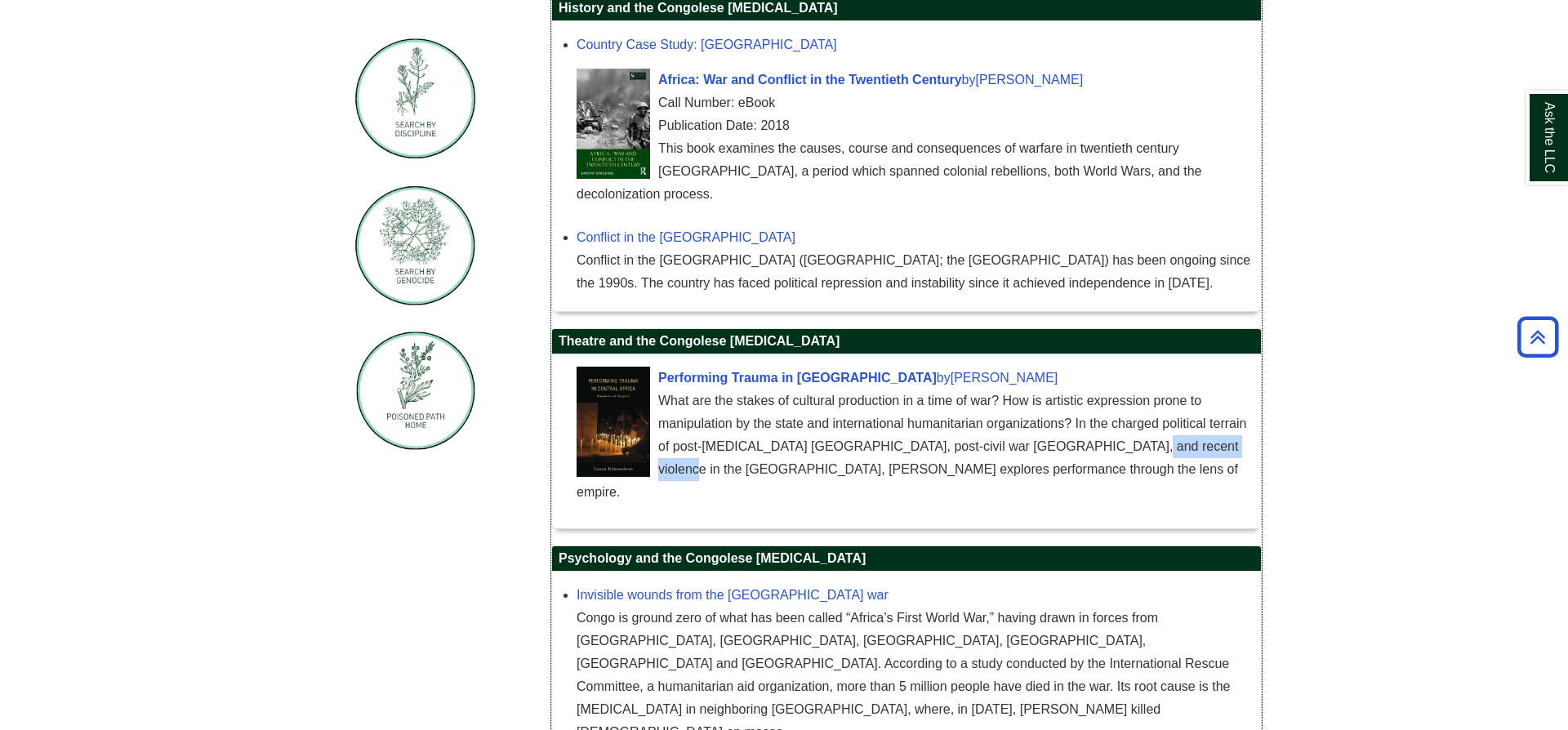
drag, startPoint x: 1104, startPoint y: 425, endPoint x: 1217, endPoint y: 430, distance: 113.1
click at [1217, 430] on div "What are the stakes of cultural production in a time of war? How is artistic ex…" at bounding box center [915, 447] width 676 height 115
click at [1075, 396] on div "What are the stakes of cultural production in a time of war? How is artistic ex…" at bounding box center [915, 447] width 676 height 115
drag, startPoint x: 985, startPoint y: 375, endPoint x: 662, endPoint y: 379, distance: 323.0
click at [662, 390] on div "What are the stakes of cultural production in a time of war? How is artistic ex…" at bounding box center [915, 447] width 676 height 115
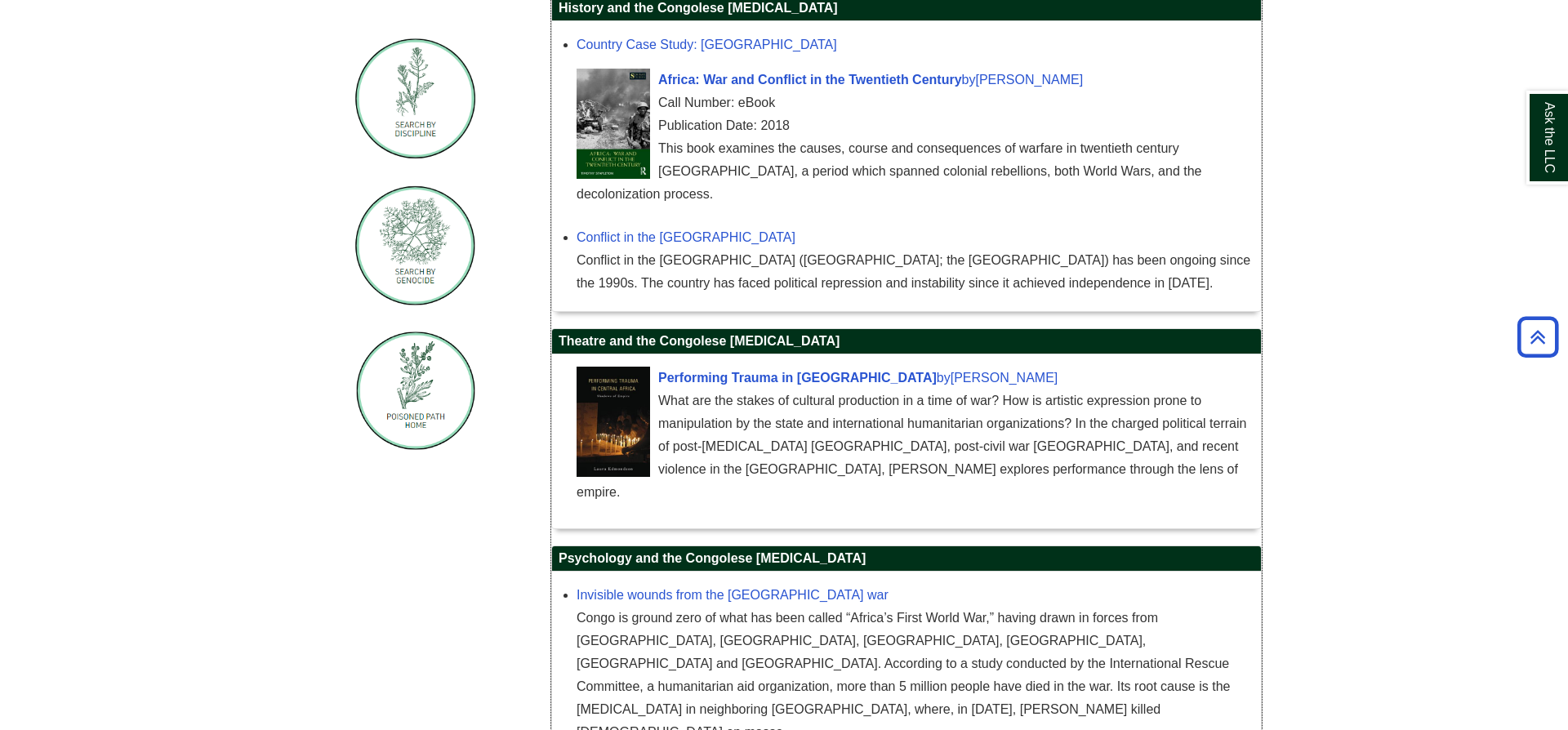
click at [662, 390] on div "What are the stakes of cultural production in a time of war? How is artistic ex…" at bounding box center [915, 447] width 676 height 115
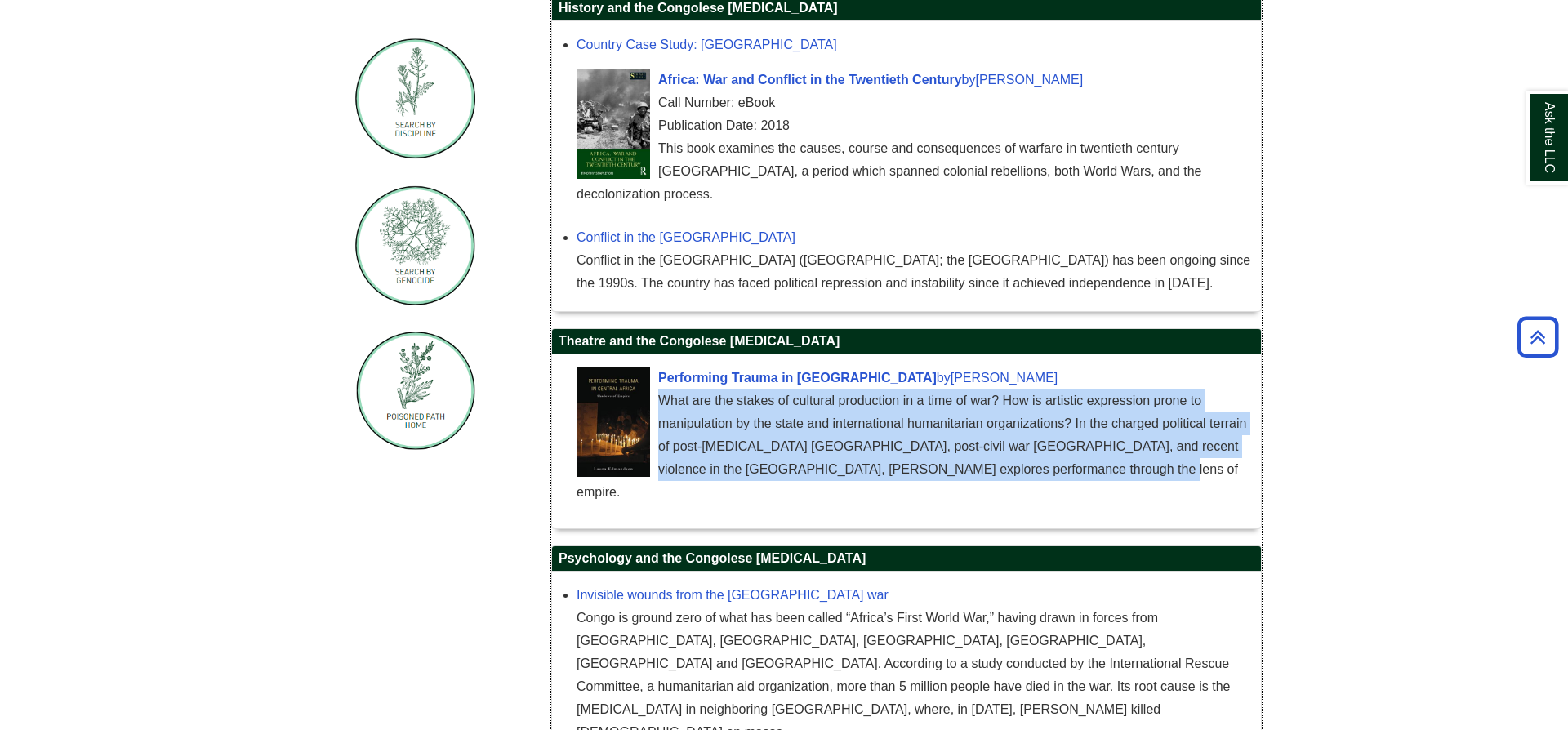
drag, startPoint x: 662, startPoint y: 379, endPoint x: 1155, endPoint y: 446, distance: 497.5
click at [1155, 446] on div "What are the stakes of cultural production in a time of war? How is artistic ex…" at bounding box center [915, 447] width 676 height 115
click at [1132, 425] on div "What are the stakes of cultural production in a time of war? How is artistic ex…" at bounding box center [915, 447] width 676 height 115
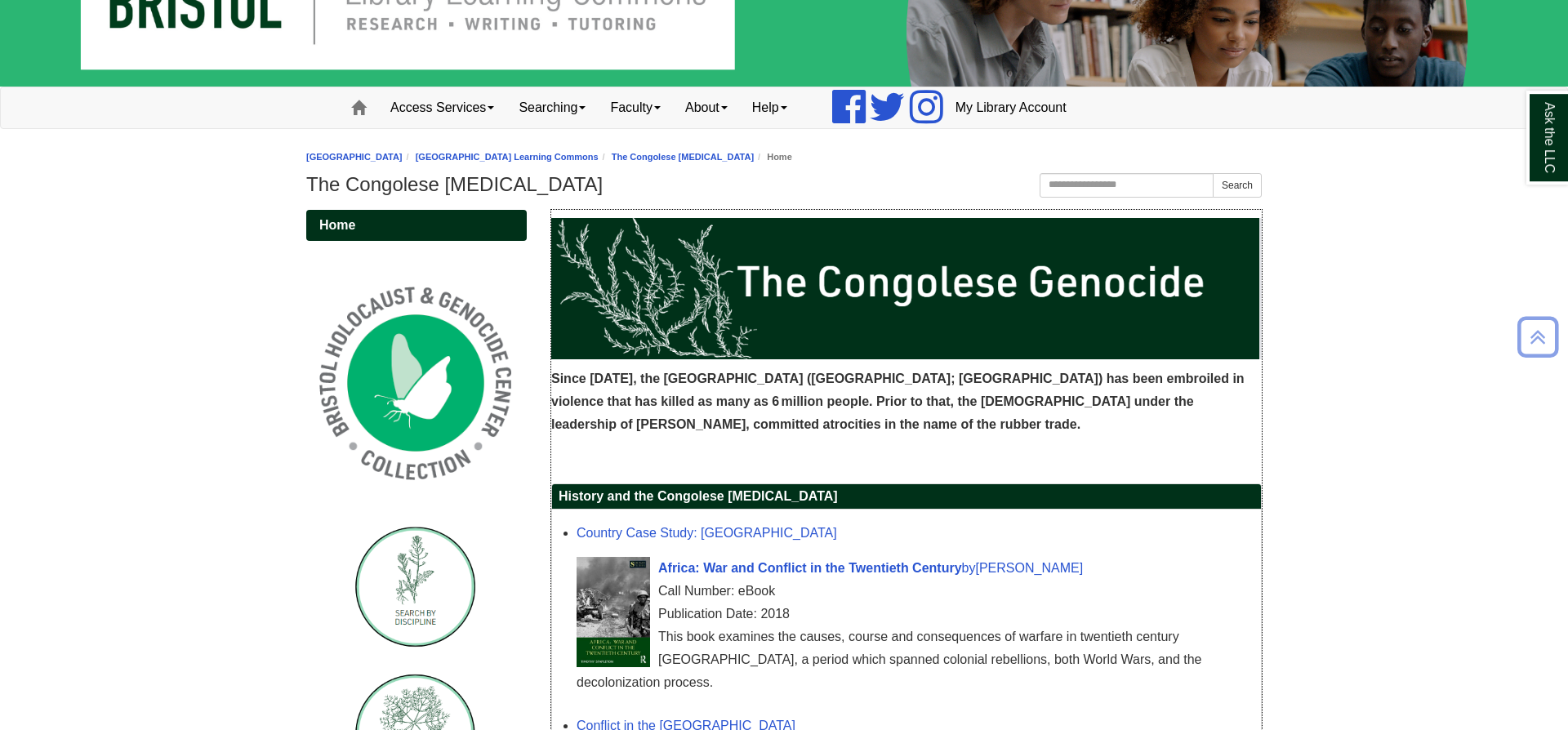
scroll to position [0, 0]
